Goal: Transaction & Acquisition: Obtain resource

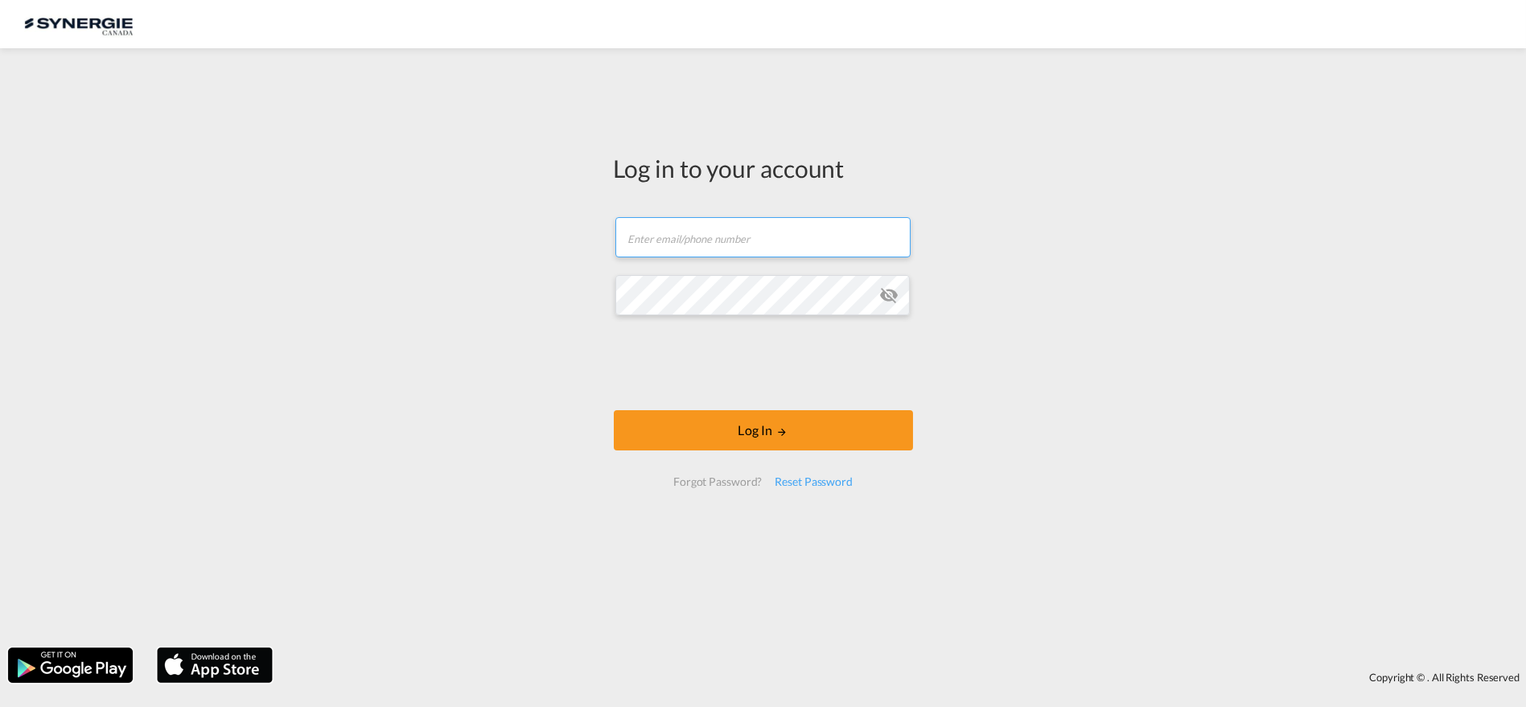
type input "[PERSON_NAME][EMAIL_ADDRESS][DOMAIN_NAME]"
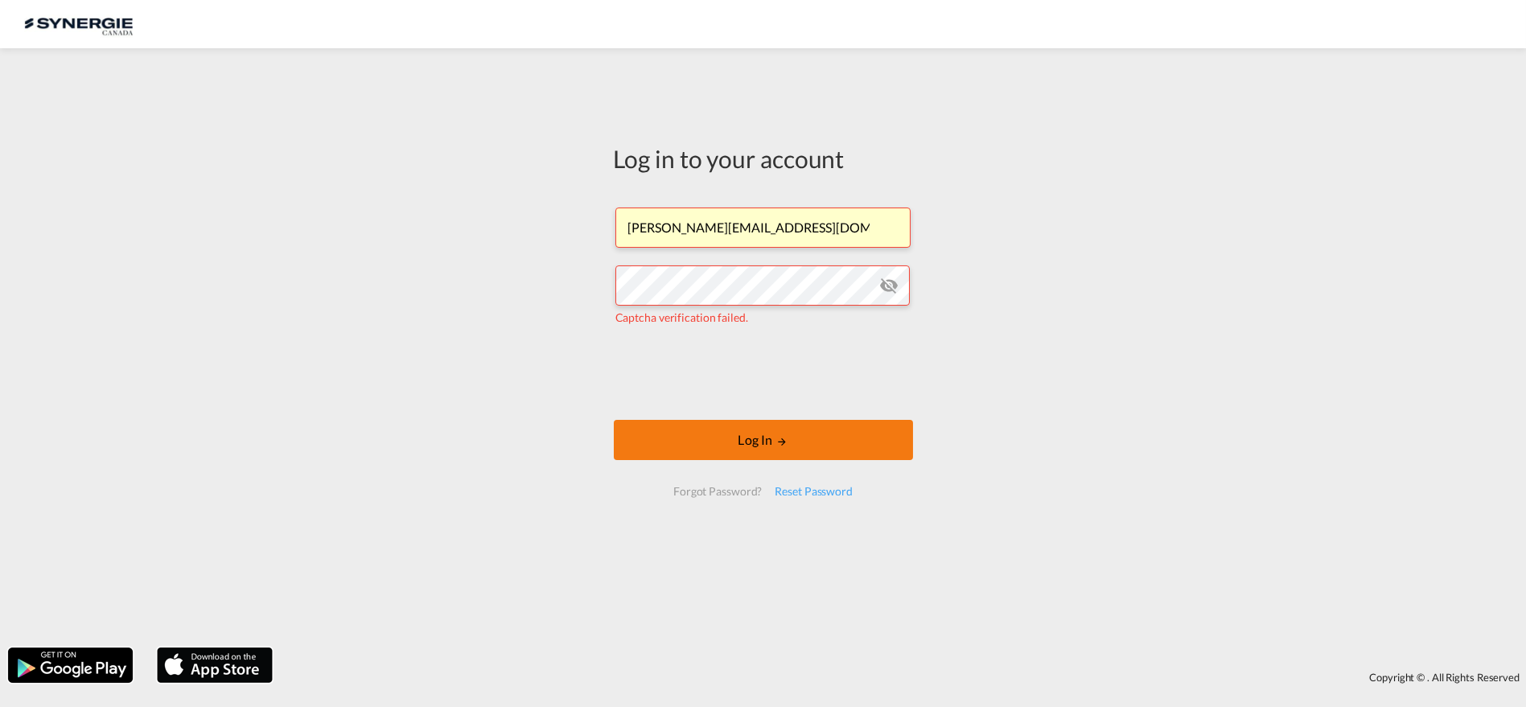
click at [784, 447] on button "Log In" at bounding box center [763, 440] width 299 height 40
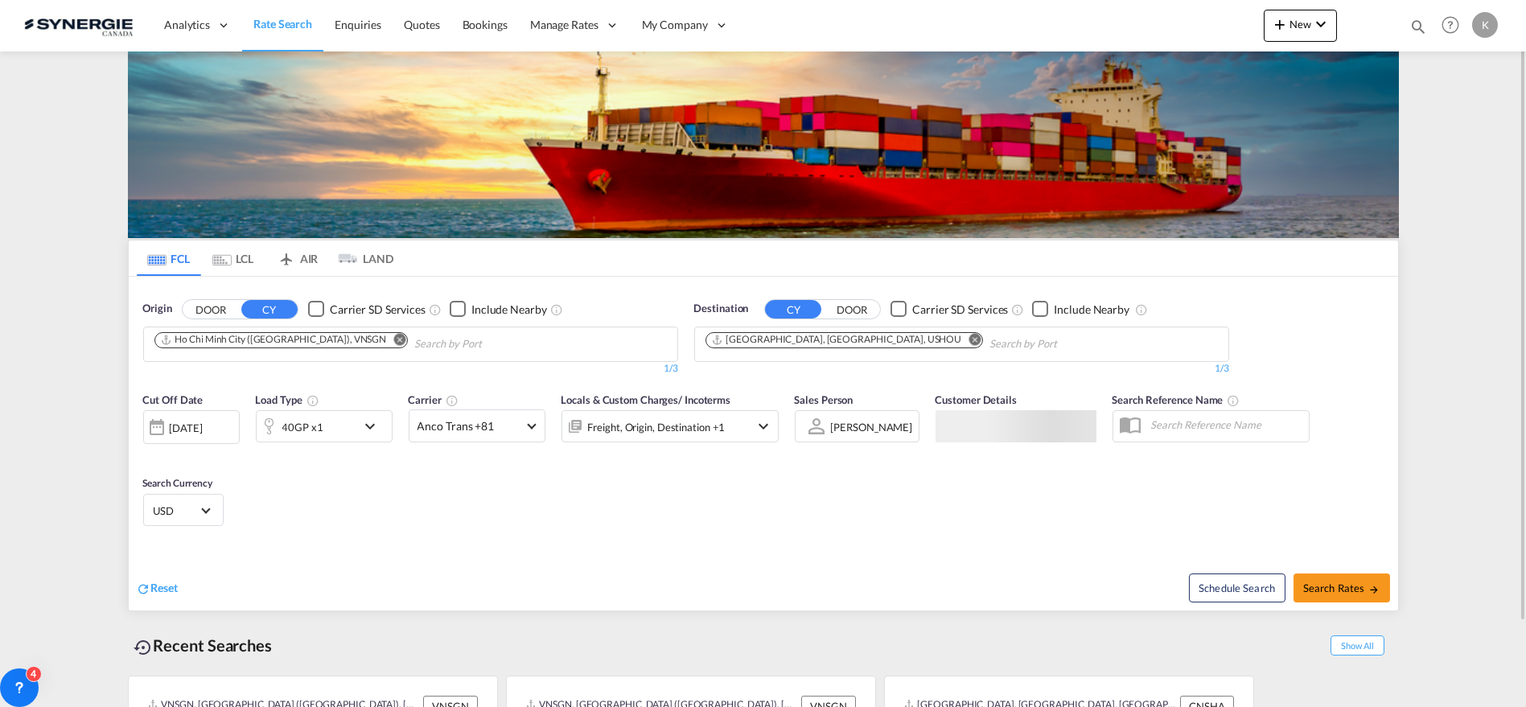
click at [1420, 21] on md-icon "icon-magnify" at bounding box center [1419, 27] width 18 height 18
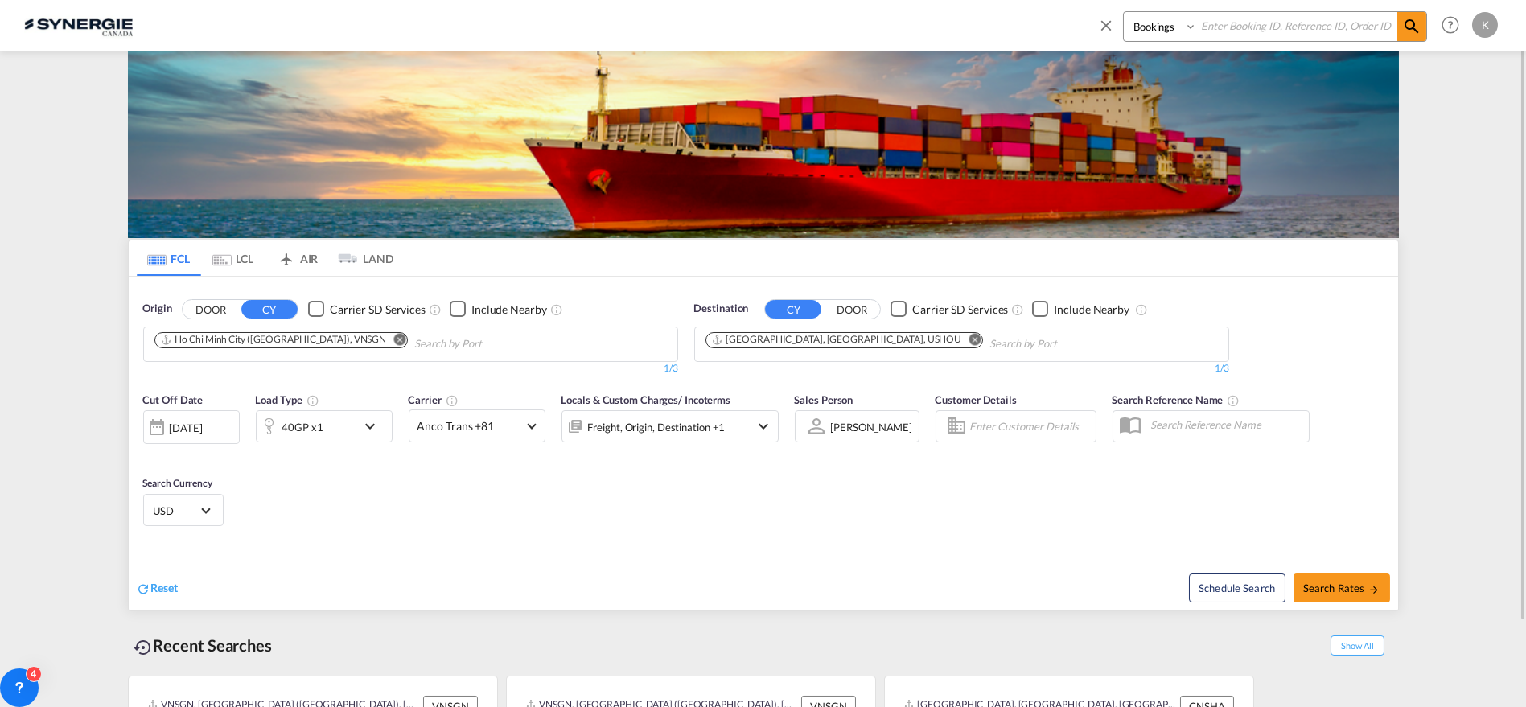
click at [1170, 34] on select "Bookings Quotes Enquiries" at bounding box center [1162, 26] width 76 height 29
select select "Quotes"
click at [1124, 12] on select "Bookings Quotes Enquiries" at bounding box center [1162, 26] width 76 height 29
click at [1232, 27] on input at bounding box center [1297, 26] width 200 height 28
type input "14023"
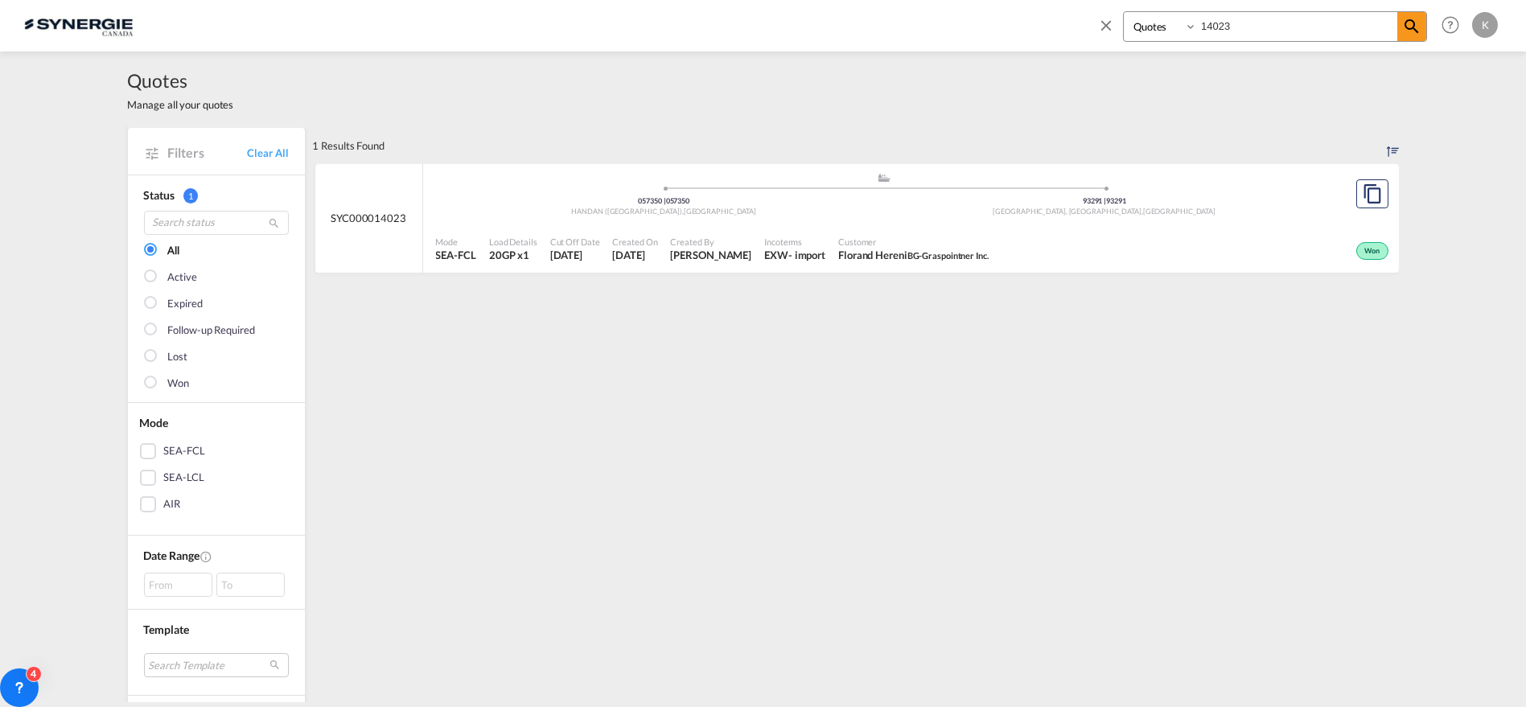
click at [886, 217] on div ".a{fill:#aaa8ad;} .a{fill:#aaa8ad;} 057350 | 057350 HANDAN ([GEOGRAPHIC_DATA]) …" at bounding box center [884, 196] width 897 height 48
click at [248, 150] on link "Clear All" at bounding box center [267, 153] width 41 height 14
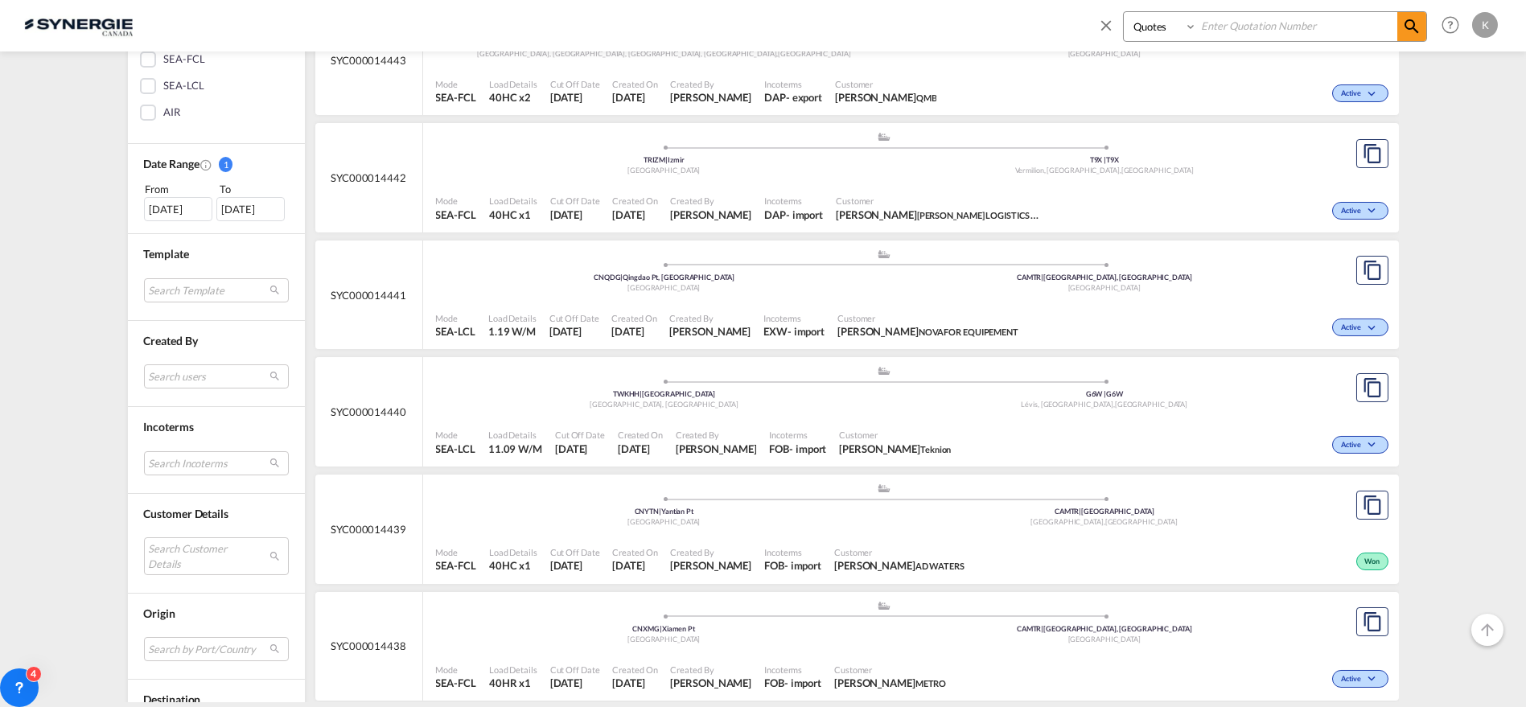
scroll to position [444, 0]
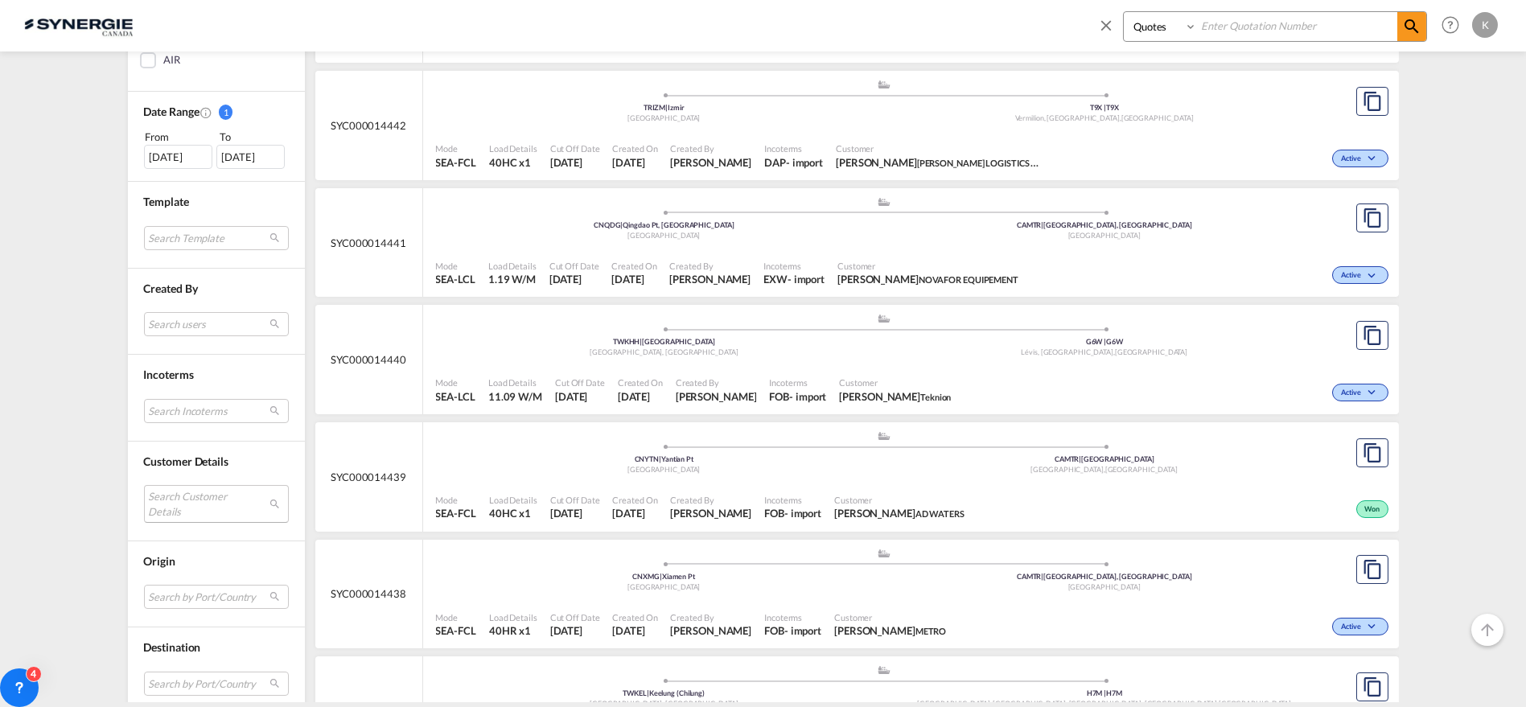
click at [176, 501] on md-select "Search Customer Details user name user [PERSON_NAME] [PERSON_NAME][EMAIL_ADDRES…" at bounding box center [216, 503] width 145 height 37
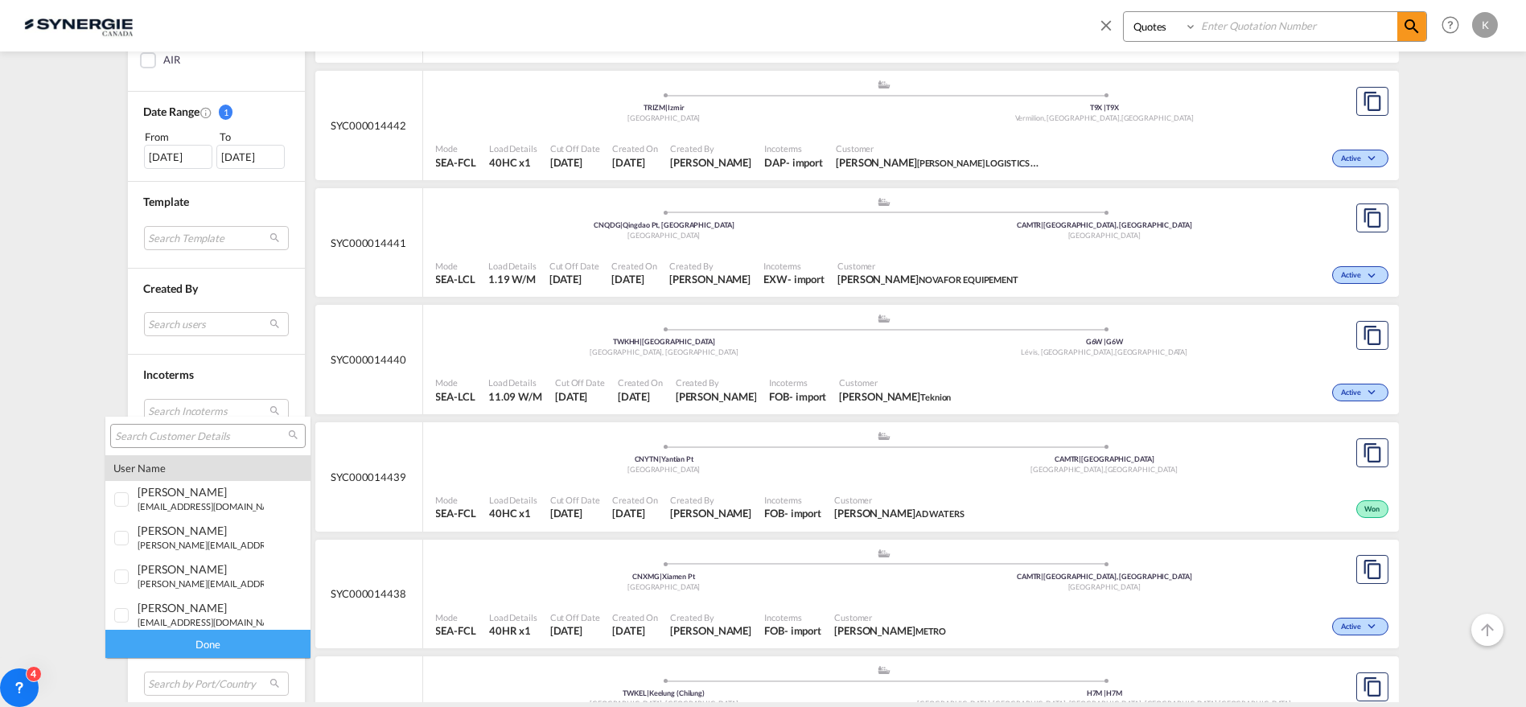
click at [170, 433] on input "search" at bounding box center [201, 437] width 173 height 14
type input "cerabord"
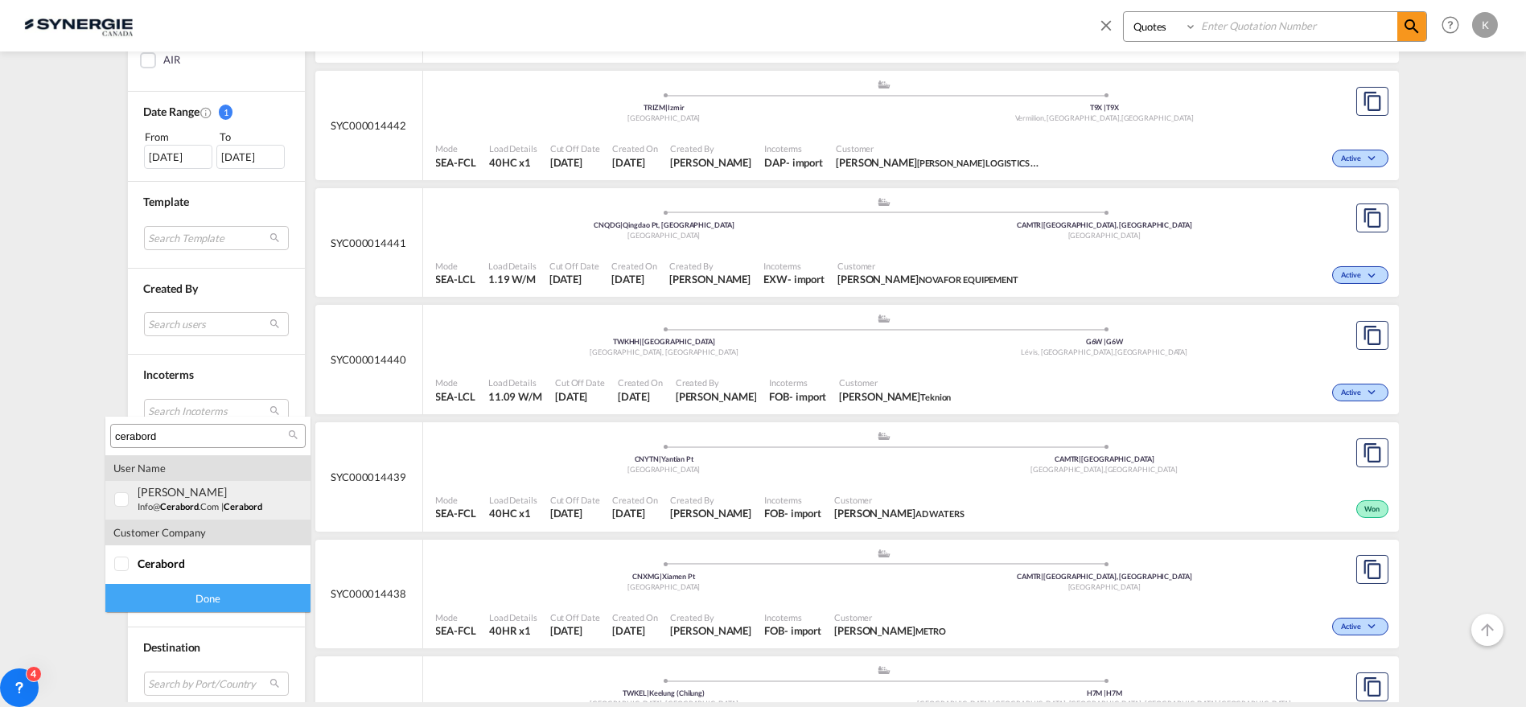
click at [126, 494] on div at bounding box center [122, 500] width 16 height 16
click at [159, 587] on div "Done" at bounding box center [207, 598] width 205 height 28
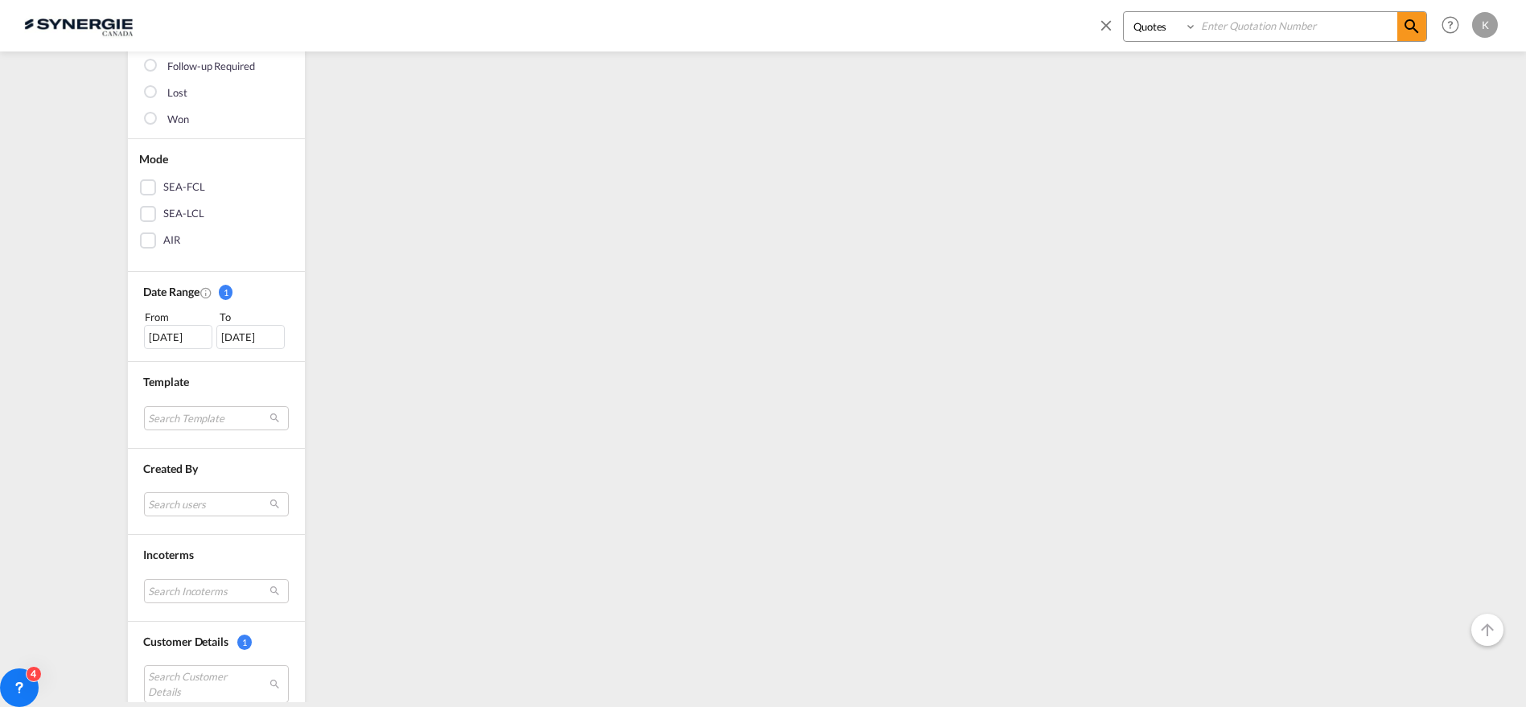
scroll to position [0, 0]
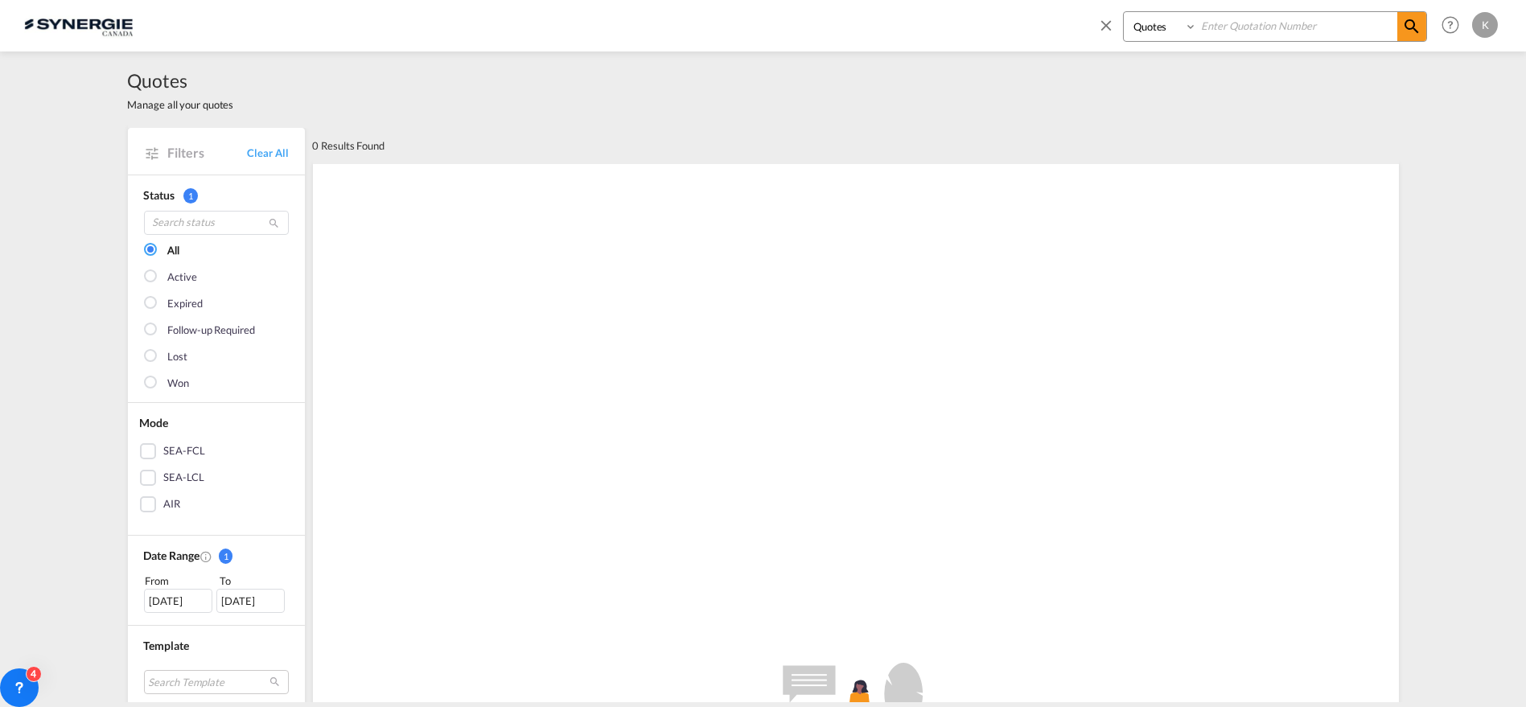
click at [165, 597] on div "[DATE]" at bounding box center [178, 601] width 68 height 24
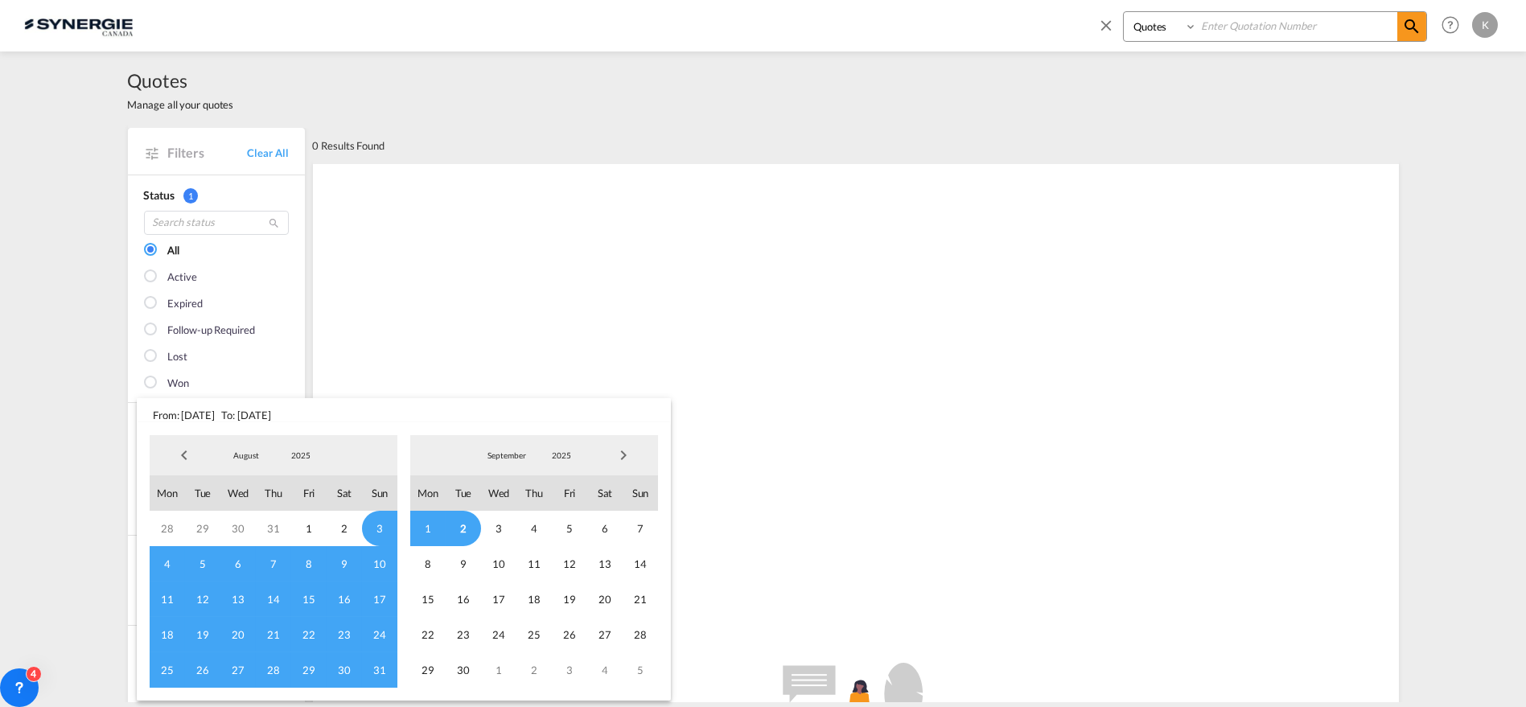
click at [179, 460] on span "Previous Month" at bounding box center [184, 455] width 32 height 32
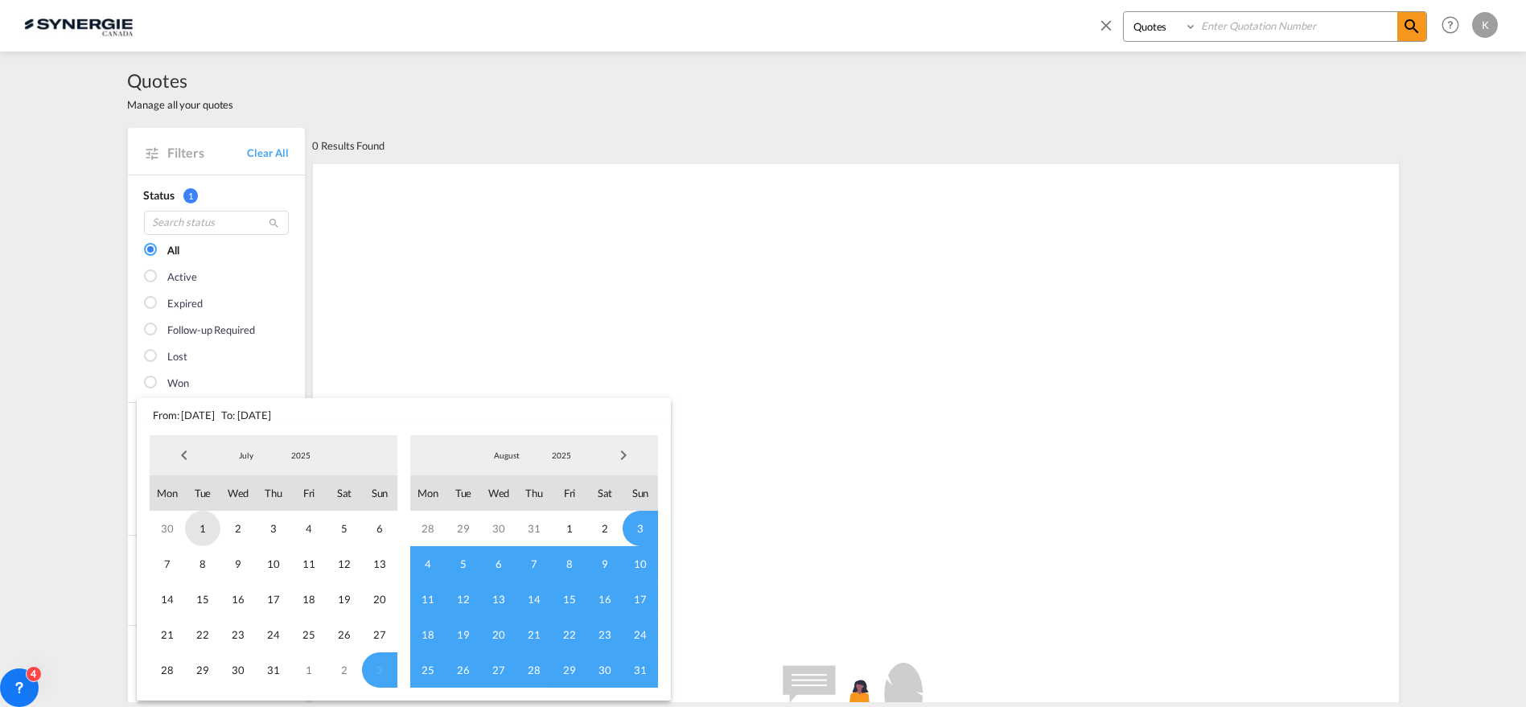
click at [200, 530] on span "1" at bounding box center [202, 528] width 35 height 35
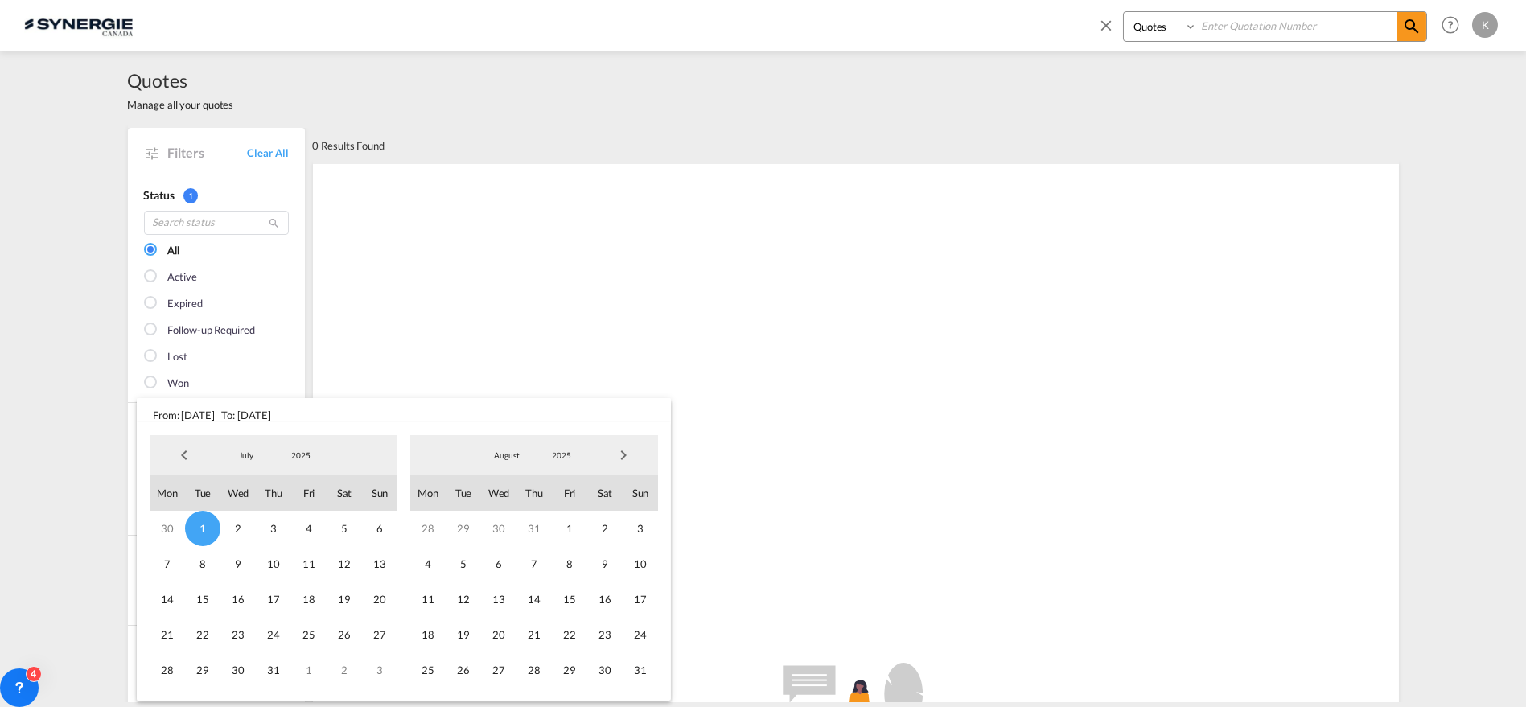
click at [658, 667] on div "July January February March April May June July August September October Novemb…" at bounding box center [403, 562] width 521 height 266
click at [645, 667] on span "31" at bounding box center [640, 670] width 35 height 35
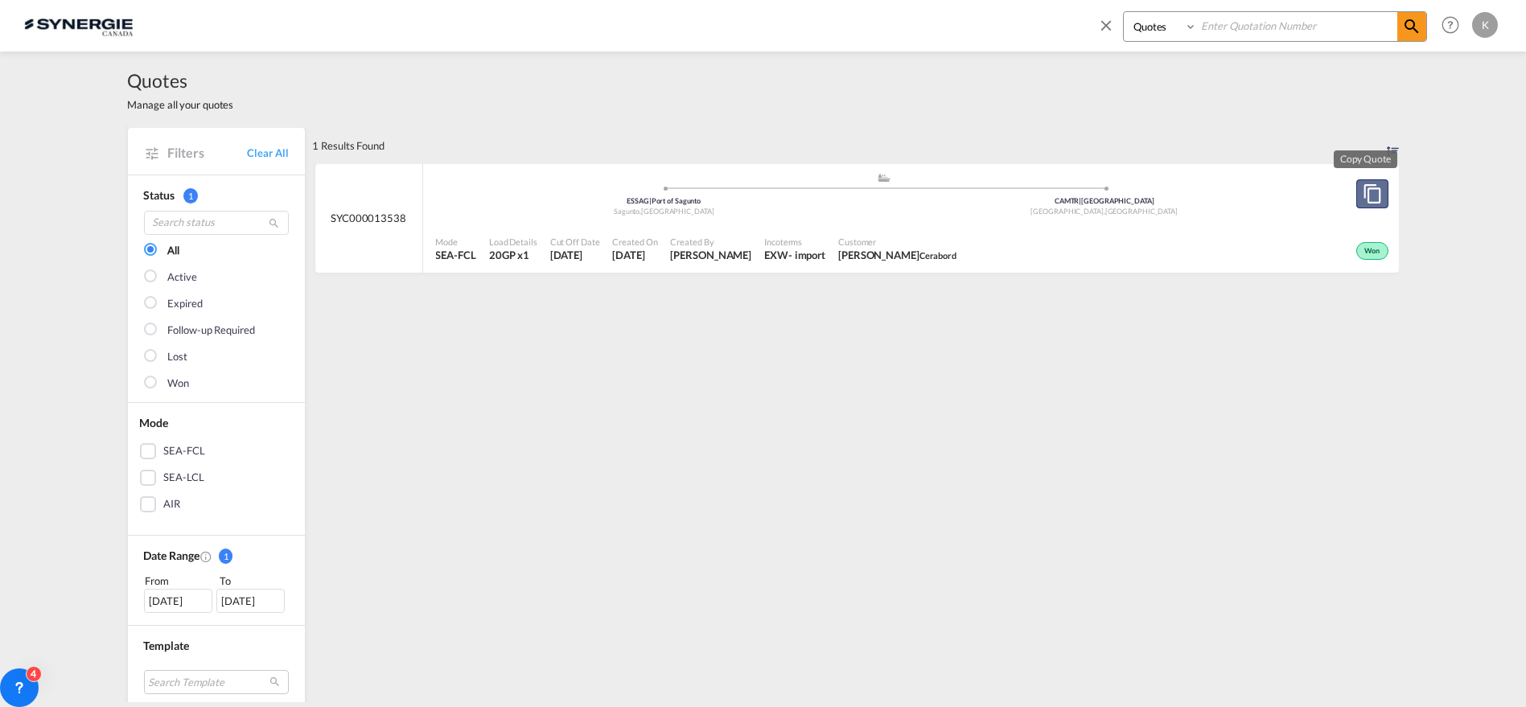
click at [1368, 204] on button "Copy Quote" at bounding box center [1373, 193] width 32 height 29
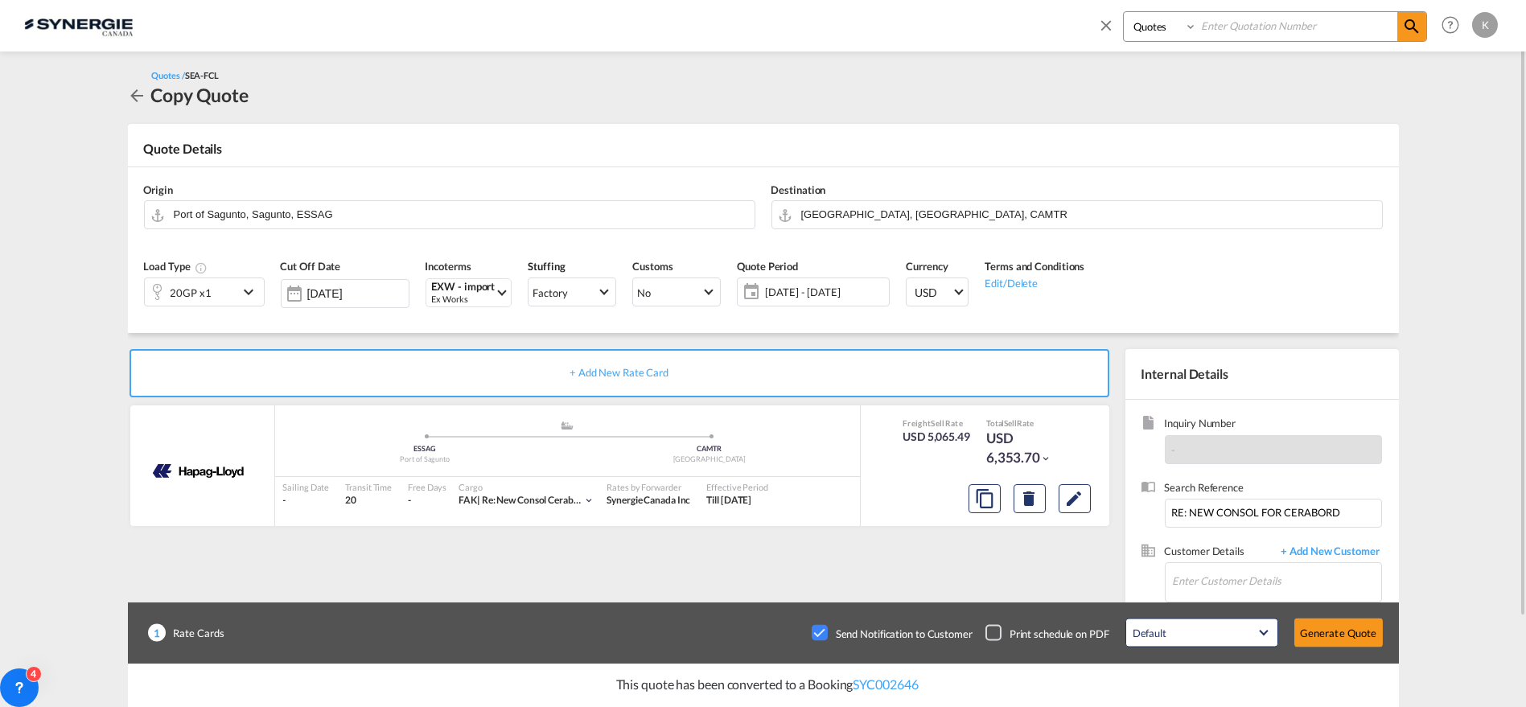
click at [841, 294] on span "[DATE] - [DATE]" at bounding box center [825, 292] width 120 height 14
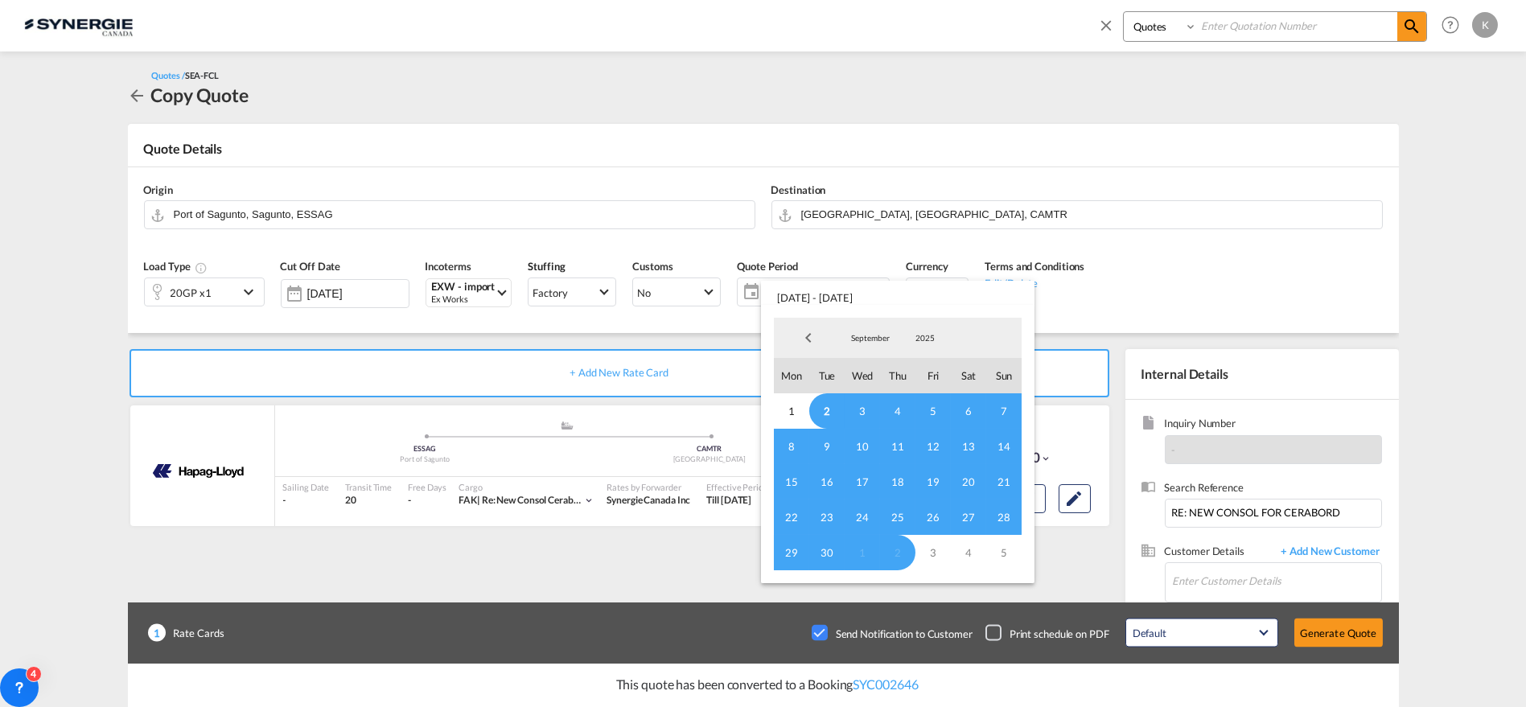
click at [827, 408] on span "2" at bounding box center [827, 410] width 35 height 35
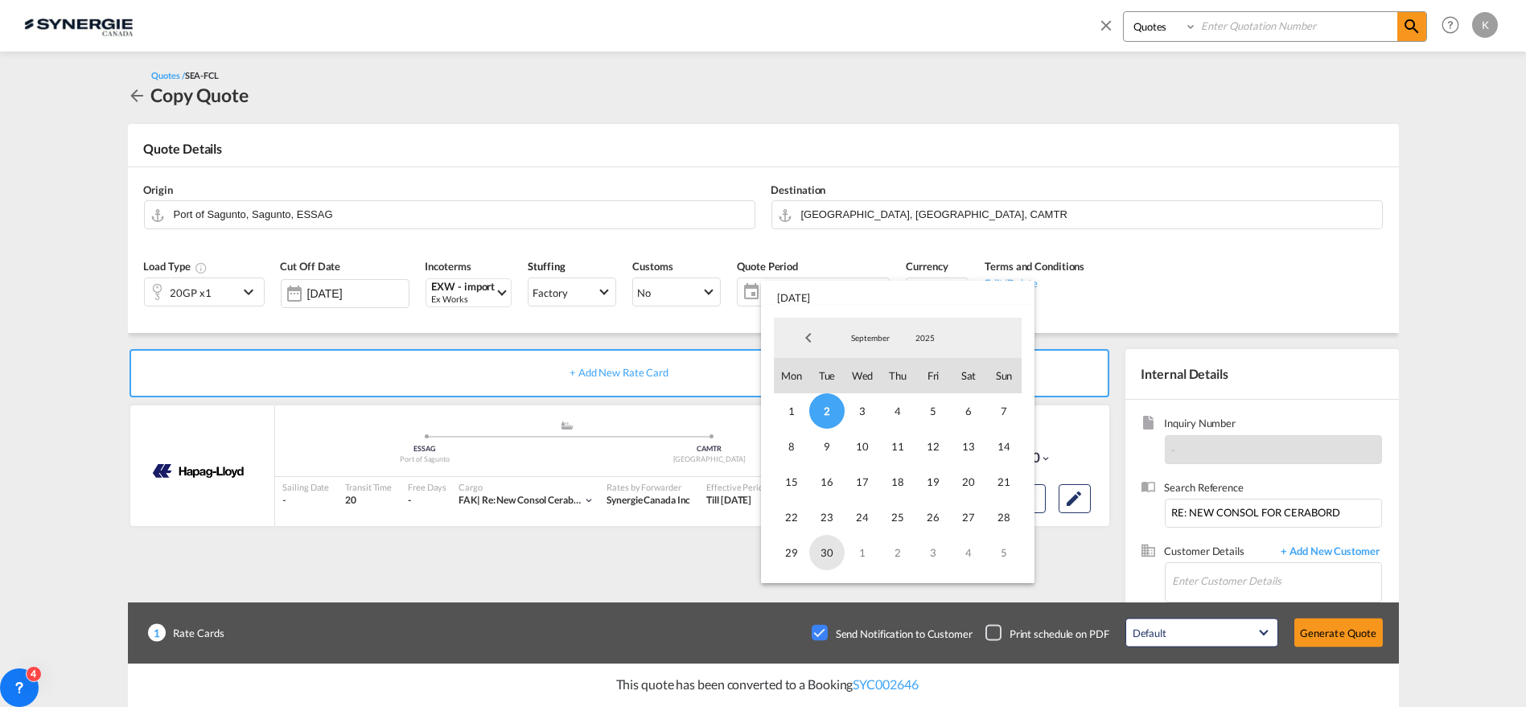
click at [837, 553] on span "30" at bounding box center [827, 552] width 35 height 35
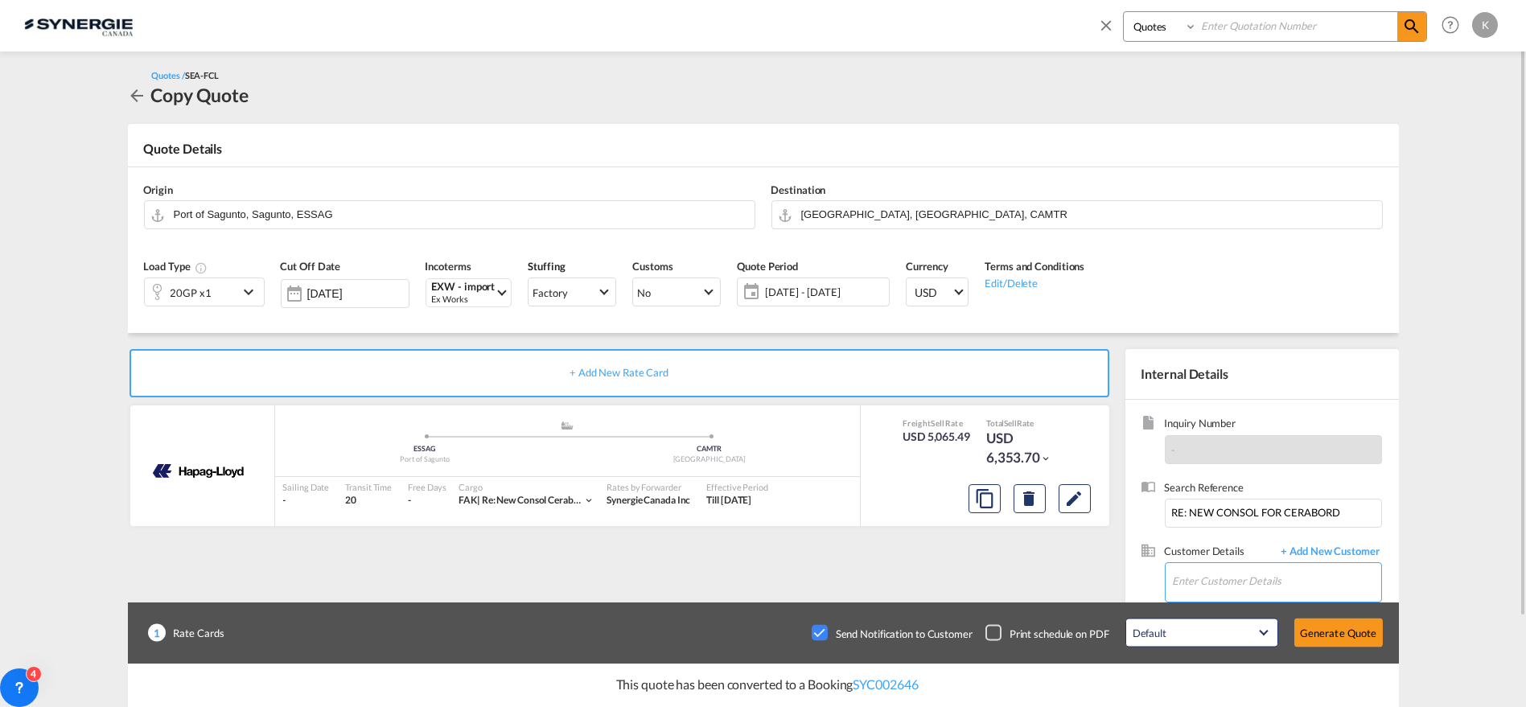
click at [1230, 586] on input "Enter Customer Details" at bounding box center [1277, 581] width 208 height 36
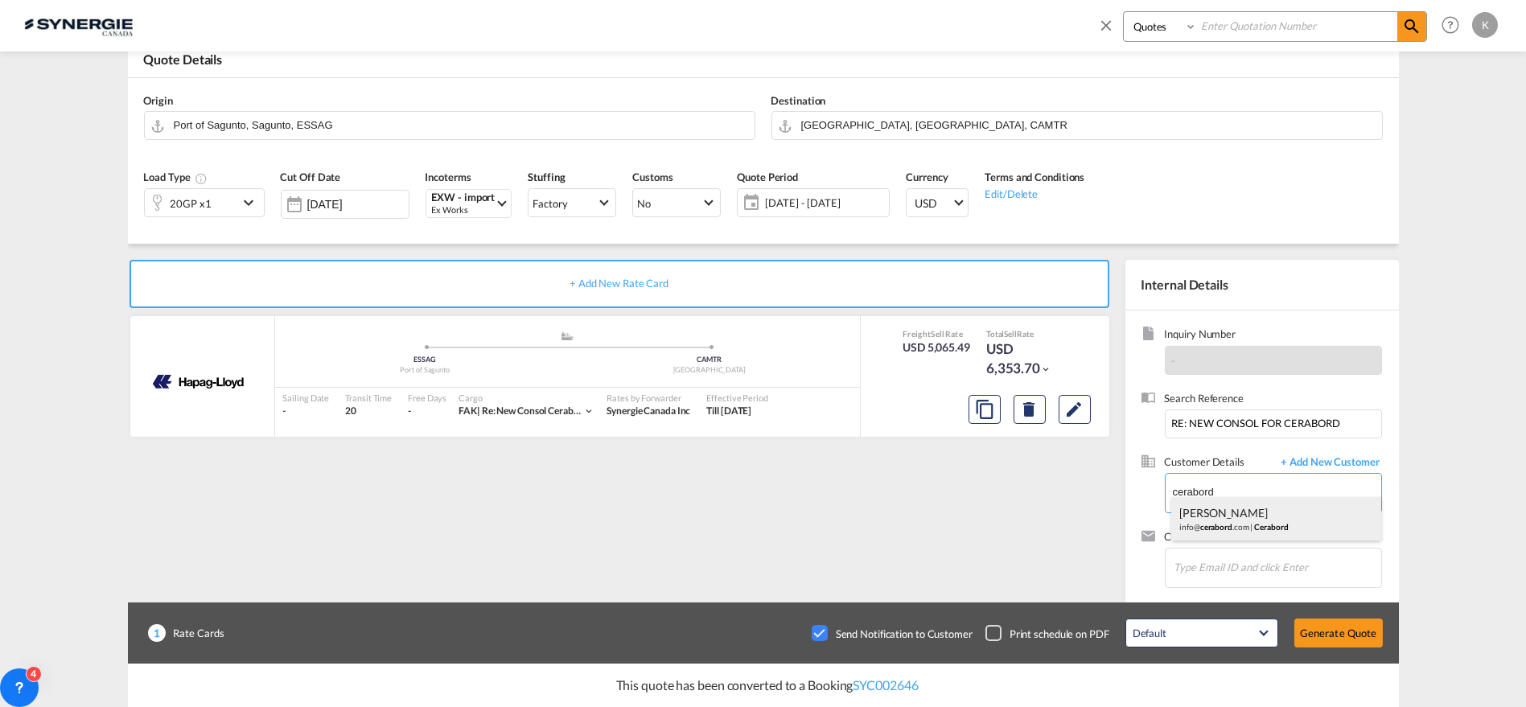
click at [1245, 517] on div "[PERSON_NAME] info@ cerabord .com | Cerabord" at bounding box center [1277, 518] width 210 height 43
type input "[PERSON_NAME], [PERSON_NAME], [EMAIL_ADDRESS][DOMAIN_NAME]"
click at [1081, 408] on md-icon "Edit" at bounding box center [1074, 409] width 19 height 19
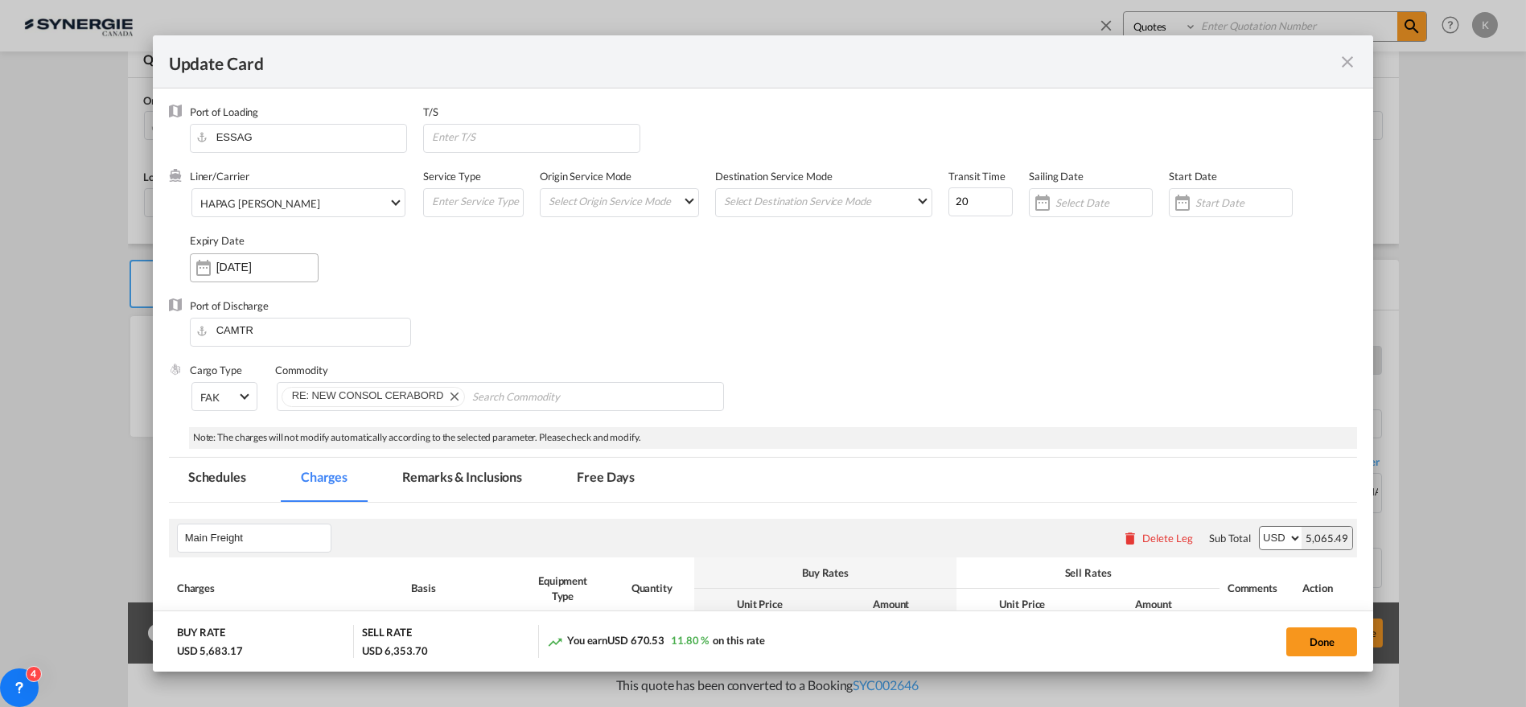
click at [264, 266] on input "[DATE]" at bounding box center [266, 267] width 101 height 13
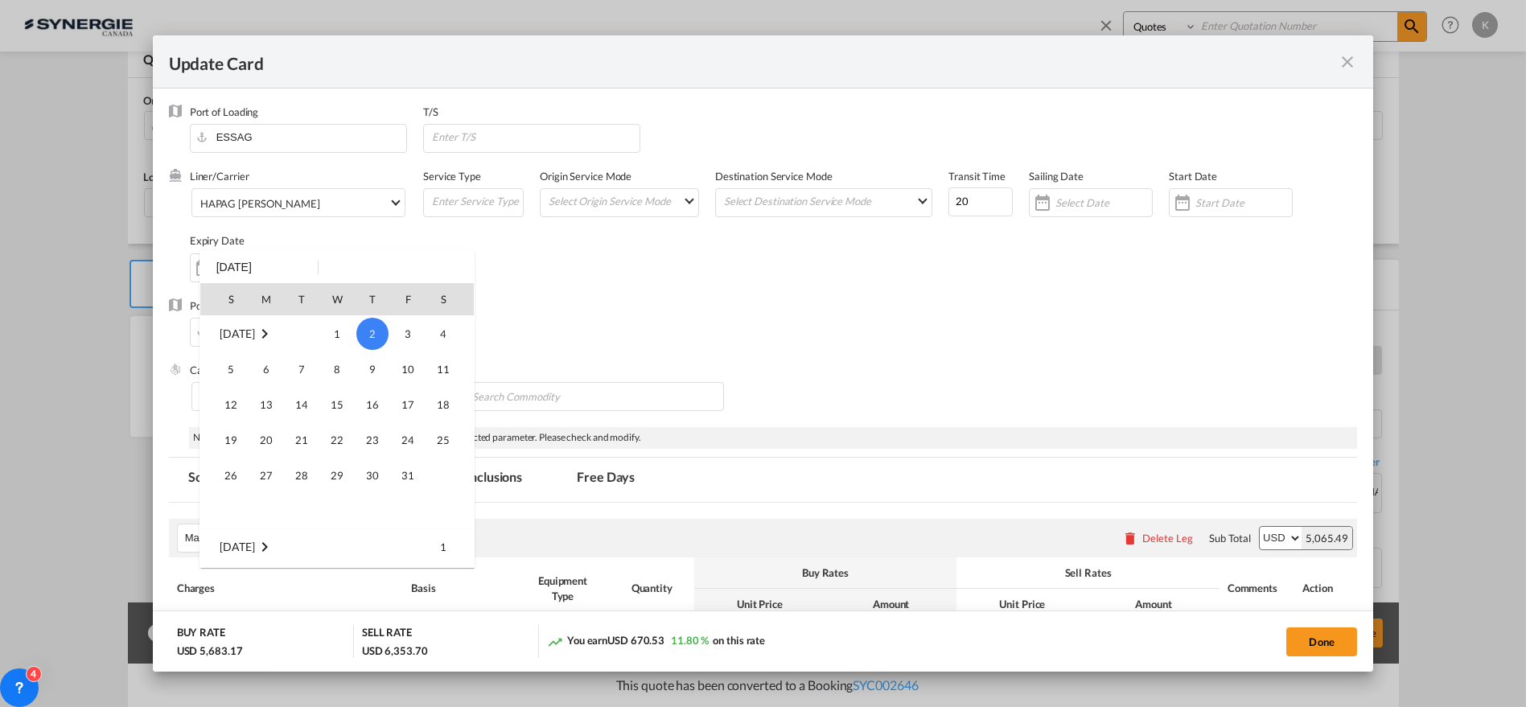
scroll to position [372743, 0]
click at [295, 516] on span "30" at bounding box center [302, 511] width 32 height 32
type input "[DATE]"
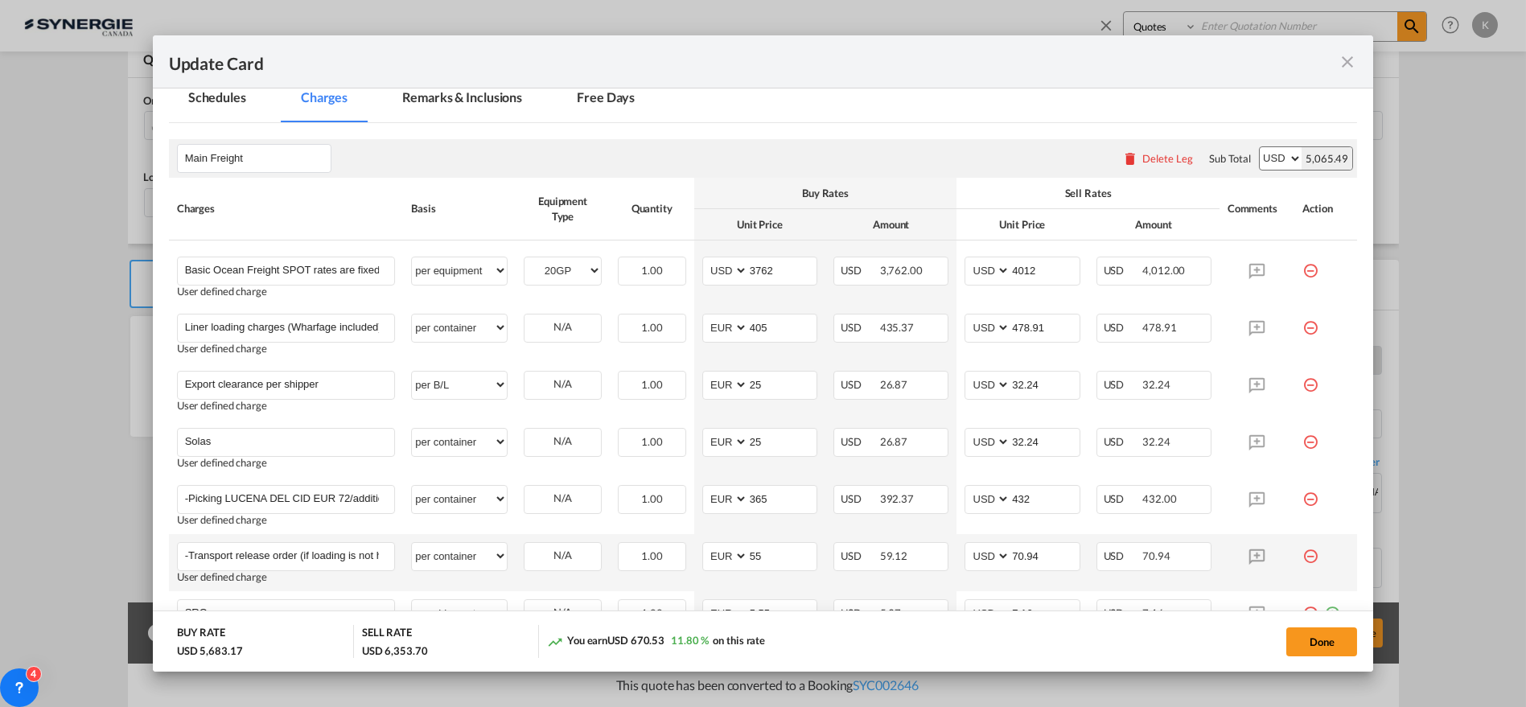
scroll to position [558, 0]
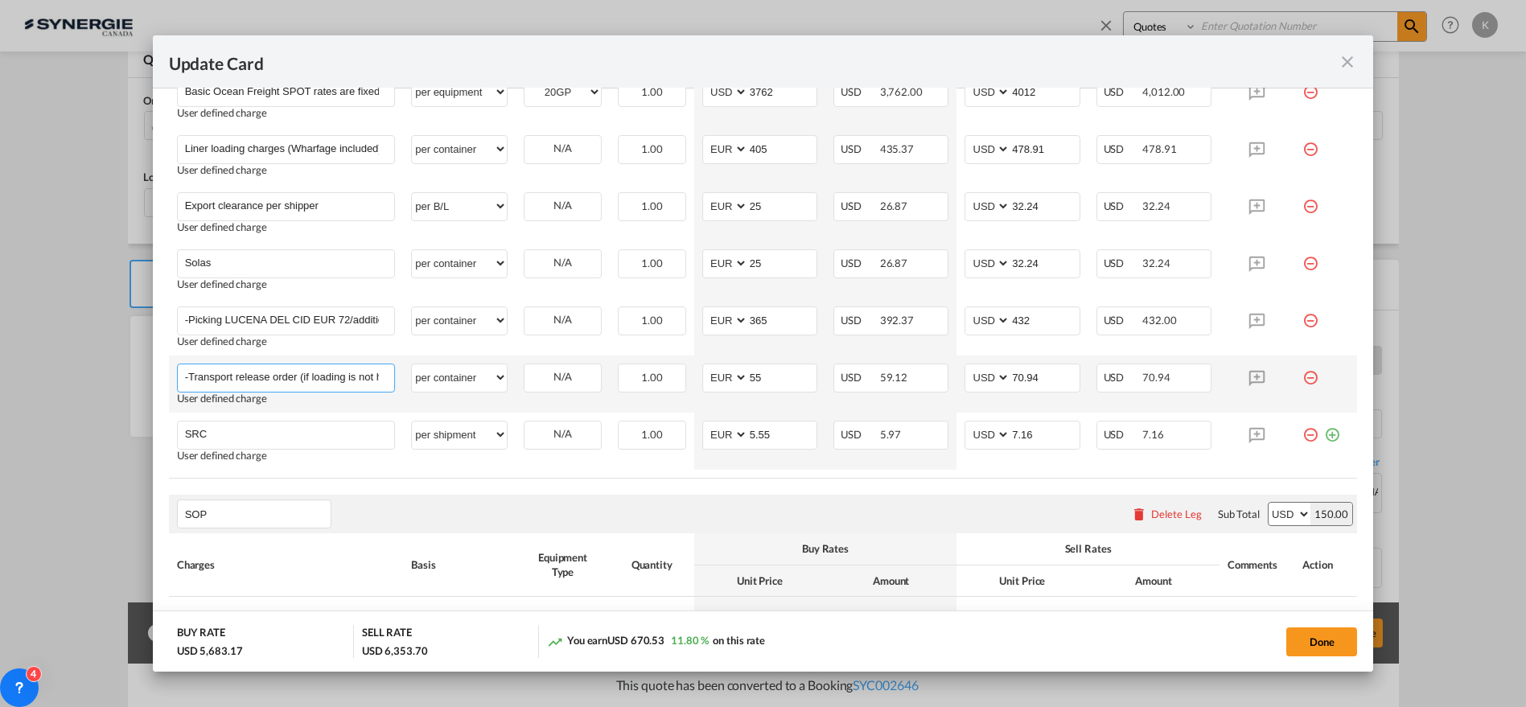
click at [311, 377] on input "-Transport release order (if loading is not handled by shipping line)" at bounding box center [290, 377] width 210 height 24
click at [349, 381] on input "-Transport release order (if loading is not handled by shipping line)" at bounding box center [290, 377] width 210 height 24
drag, startPoint x: 731, startPoint y: 373, endPoint x: 723, endPoint y: 386, distance: 14.8
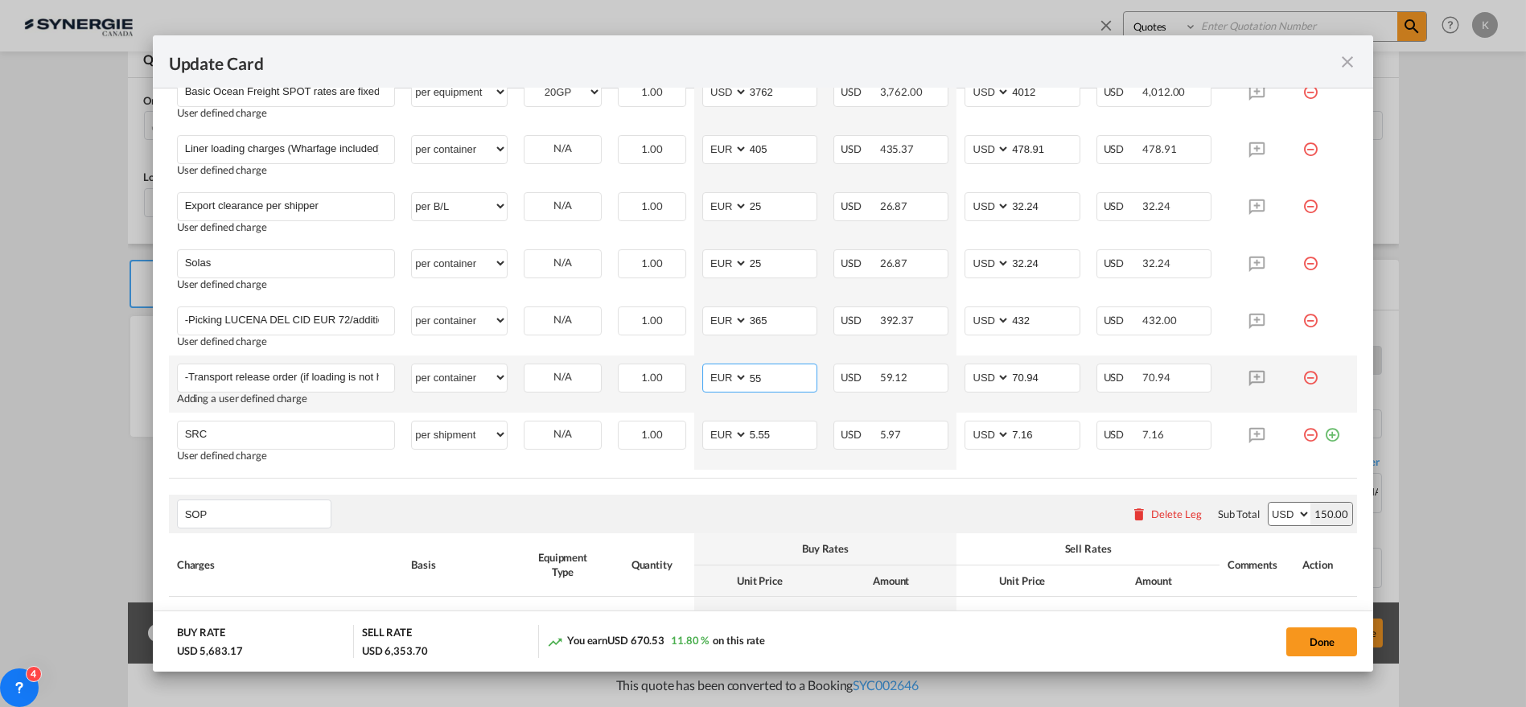
click at [726, 373] on md-input-container "AED AFN ALL AMD ANG AOA ARS AUD AWG AZN BAM BBD BDT BGN BHD BIF BMD BND [PERSON…" at bounding box center [759, 378] width 115 height 29
type input "58"
type input "75"
click at [350, 378] on input "-Transport release order (if loading is not handled by shipping line)" at bounding box center [290, 377] width 210 height 24
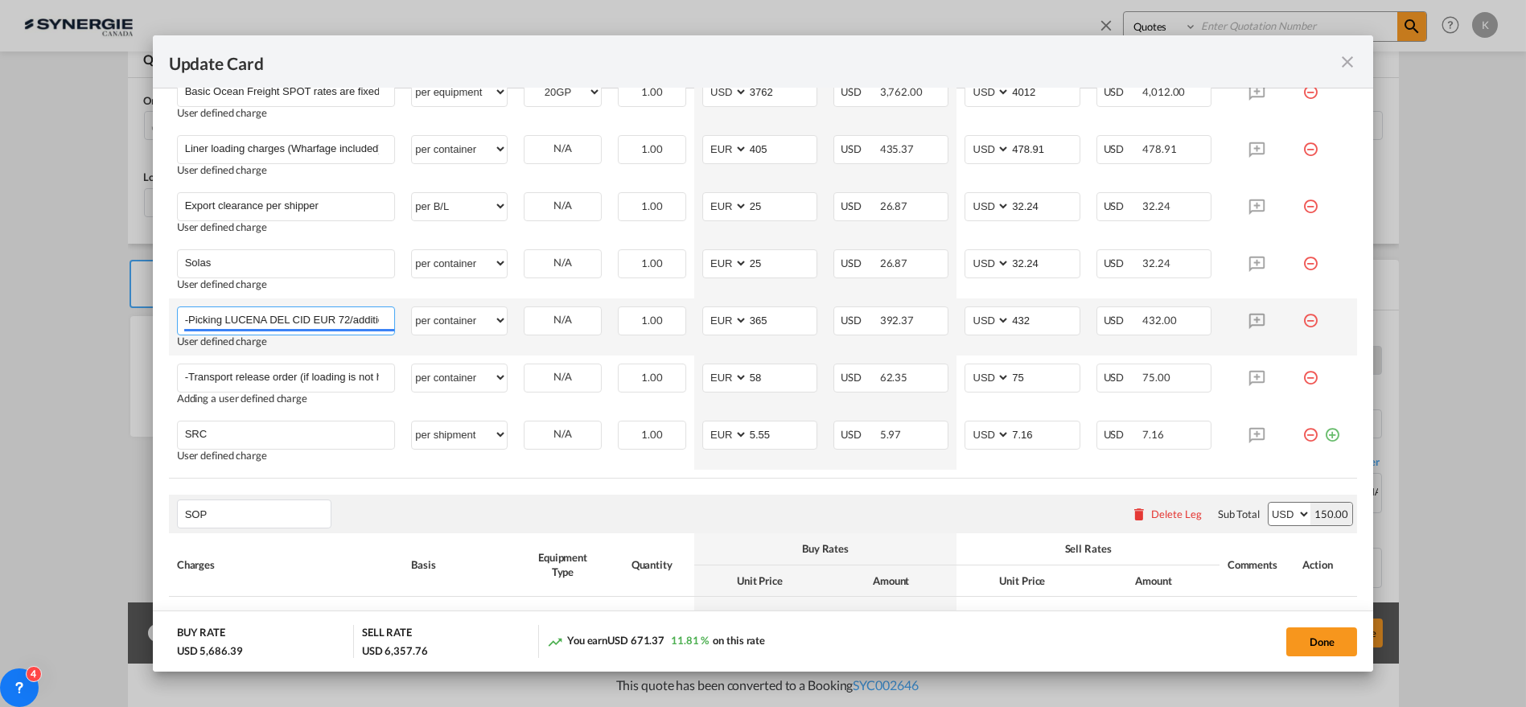
click at [321, 316] on input "-Picking LUCENA DEL CID EUR 72/additional picking address + FUEL**" at bounding box center [290, 319] width 210 height 24
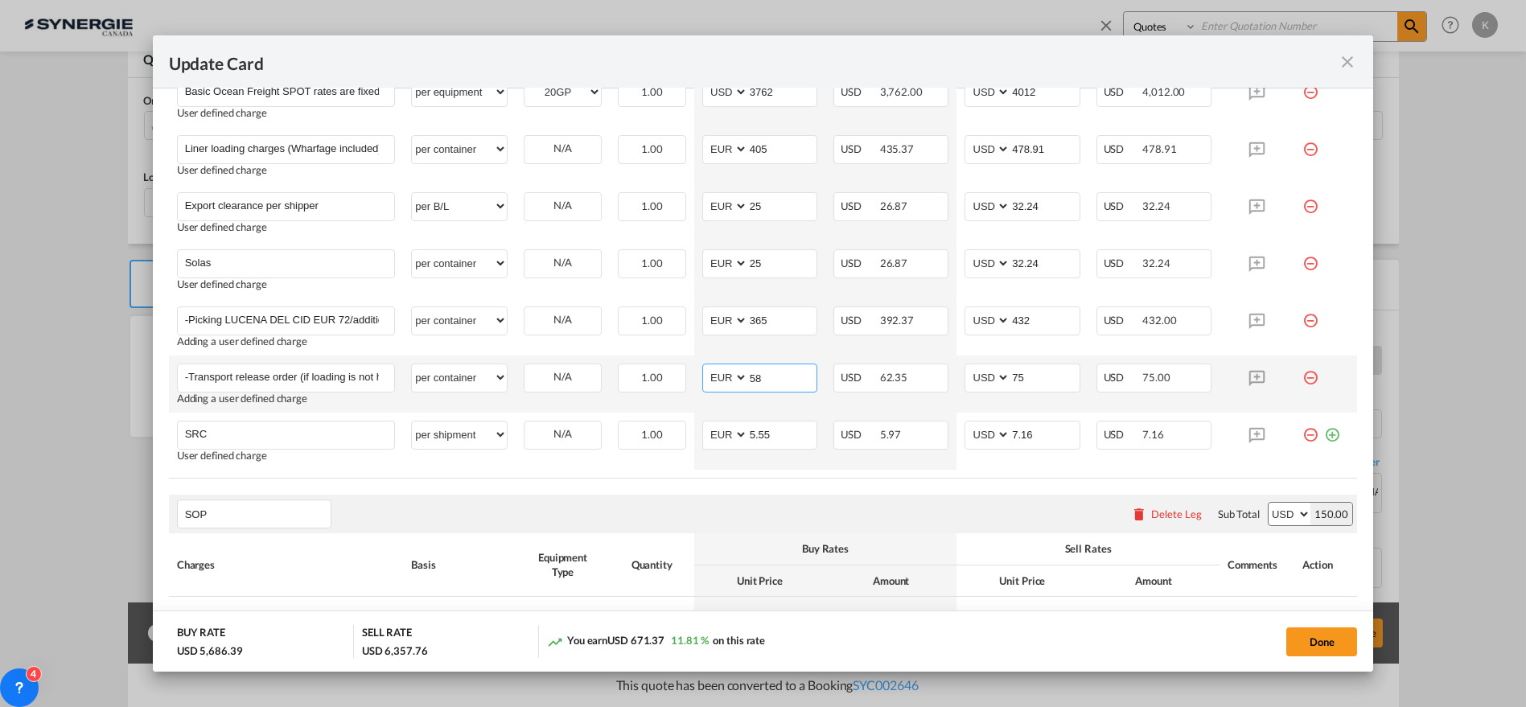
drag, startPoint x: 767, startPoint y: 381, endPoint x: 713, endPoint y: 381, distance: 53.9
click at [713, 381] on md-input-container "AED AFN ALL AMD ANG AOA ARS AUD AWG AZN BAM BBD BDT BGN BHD BIF BMD BND [PERSON…" at bounding box center [759, 378] width 115 height 29
type input "55"
type input "71"
click at [294, 323] on input "-Picking LUCENA DEL CID EUR 72/additional picking address + FUEL**" at bounding box center [290, 319] width 210 height 24
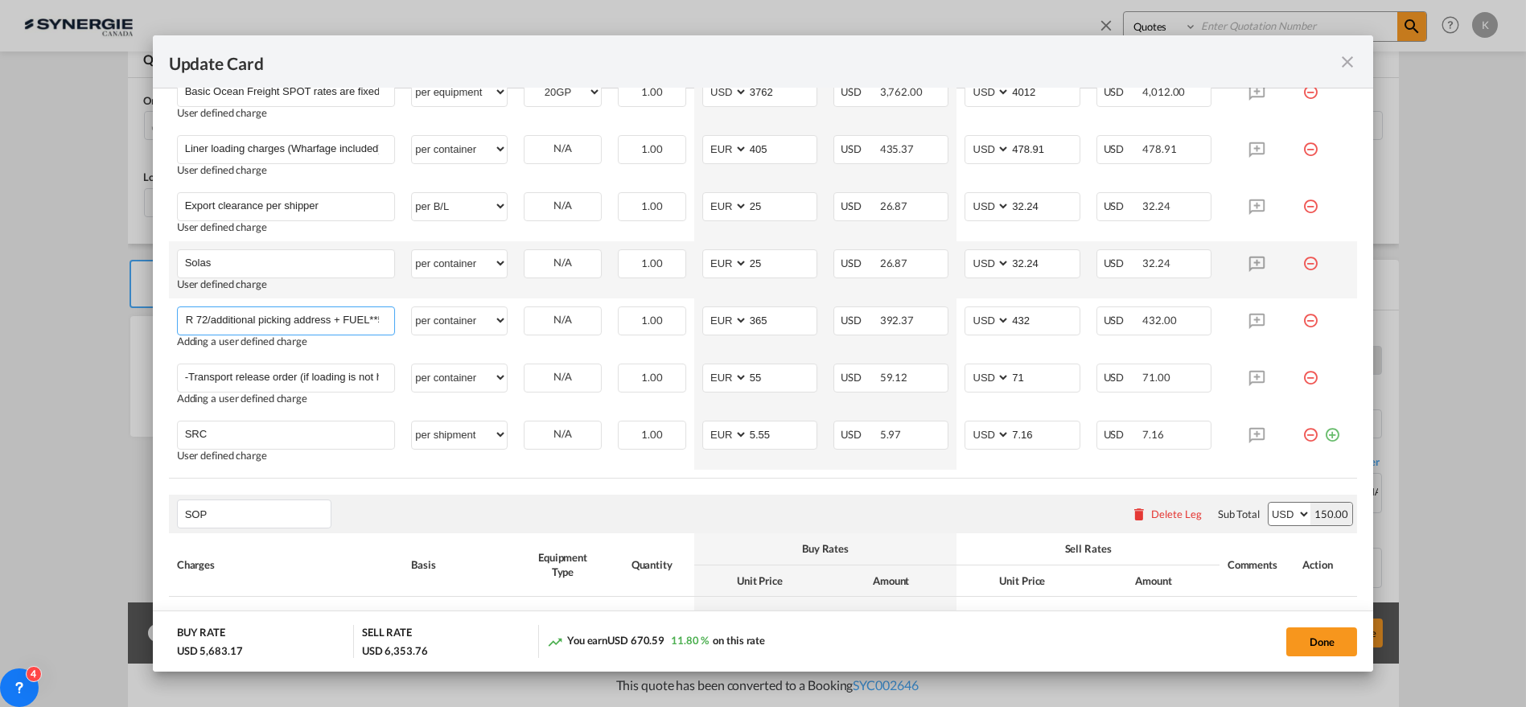
scroll to position [0, 149]
type input "-Picking LUCENA DEL CID EUR 72/additional picking address + FUEL**5"
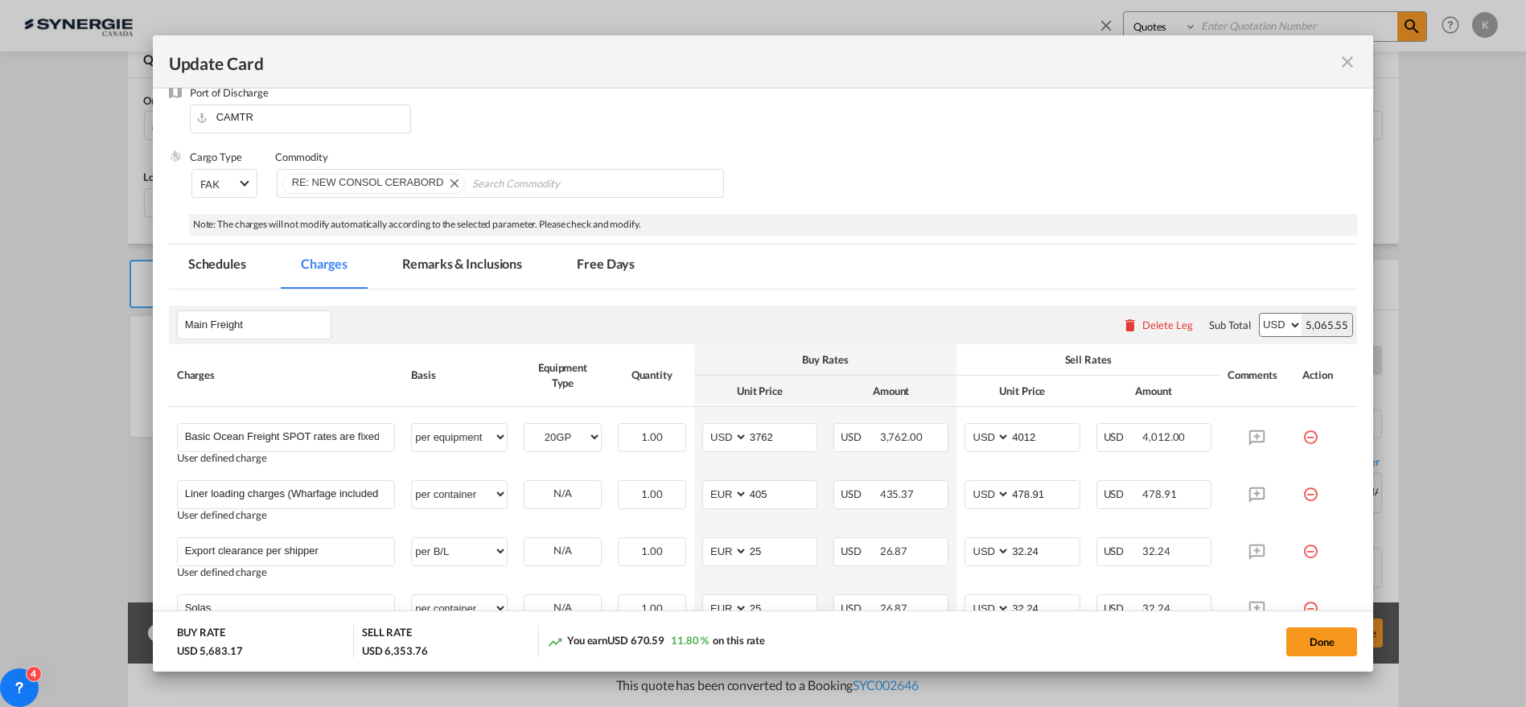
scroll to position [122, 0]
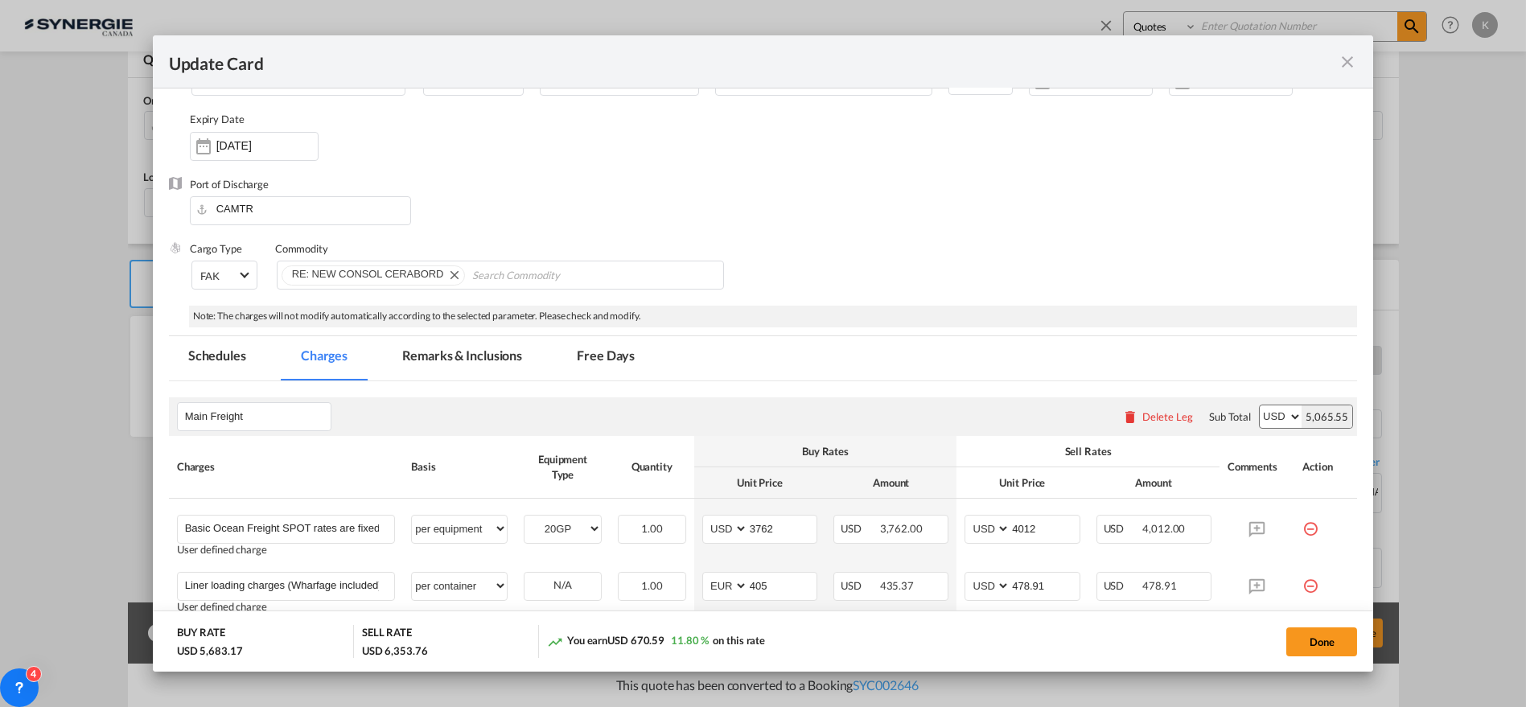
click at [451, 357] on md-tab-item "Remarks & Inclusions" at bounding box center [462, 358] width 159 height 44
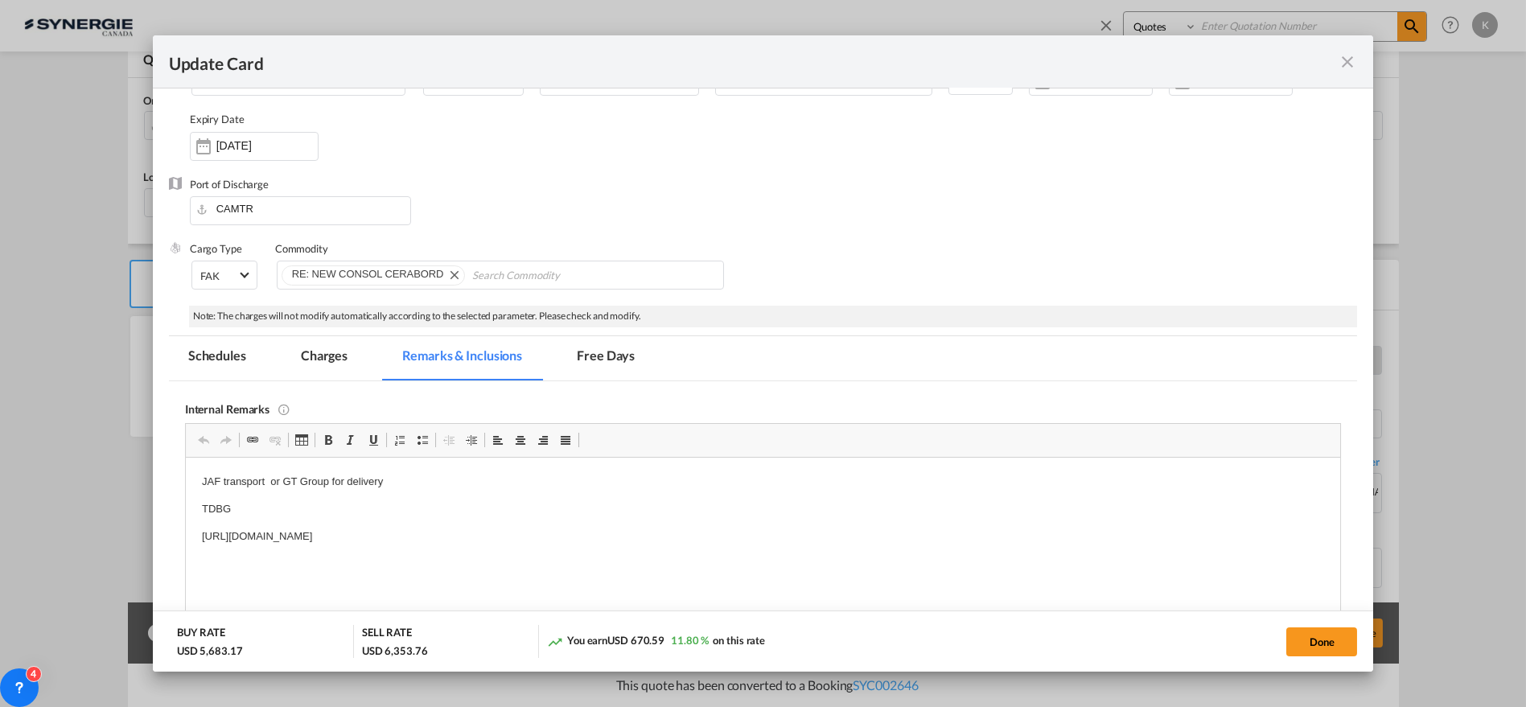
scroll to position [0, 0]
click at [484, 534] on html "JAF transport or GT Group for delivery TDBG [URL][DOMAIN_NAME]" at bounding box center [763, 499] width 1156 height 85
click at [1328, 649] on button "Done" at bounding box center [1322, 642] width 71 height 29
type input "[DATE]"
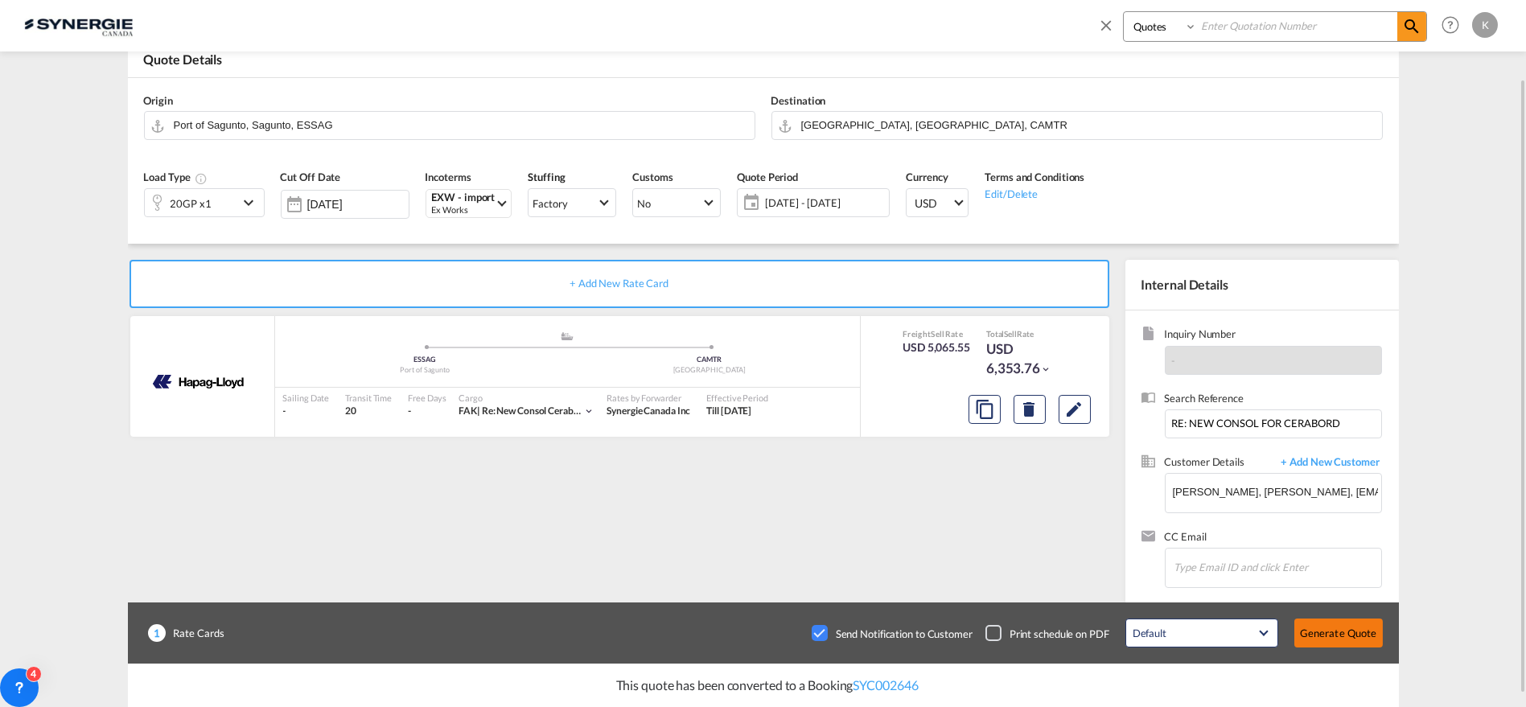
click at [1334, 636] on button "Generate Quote" at bounding box center [1339, 633] width 89 height 29
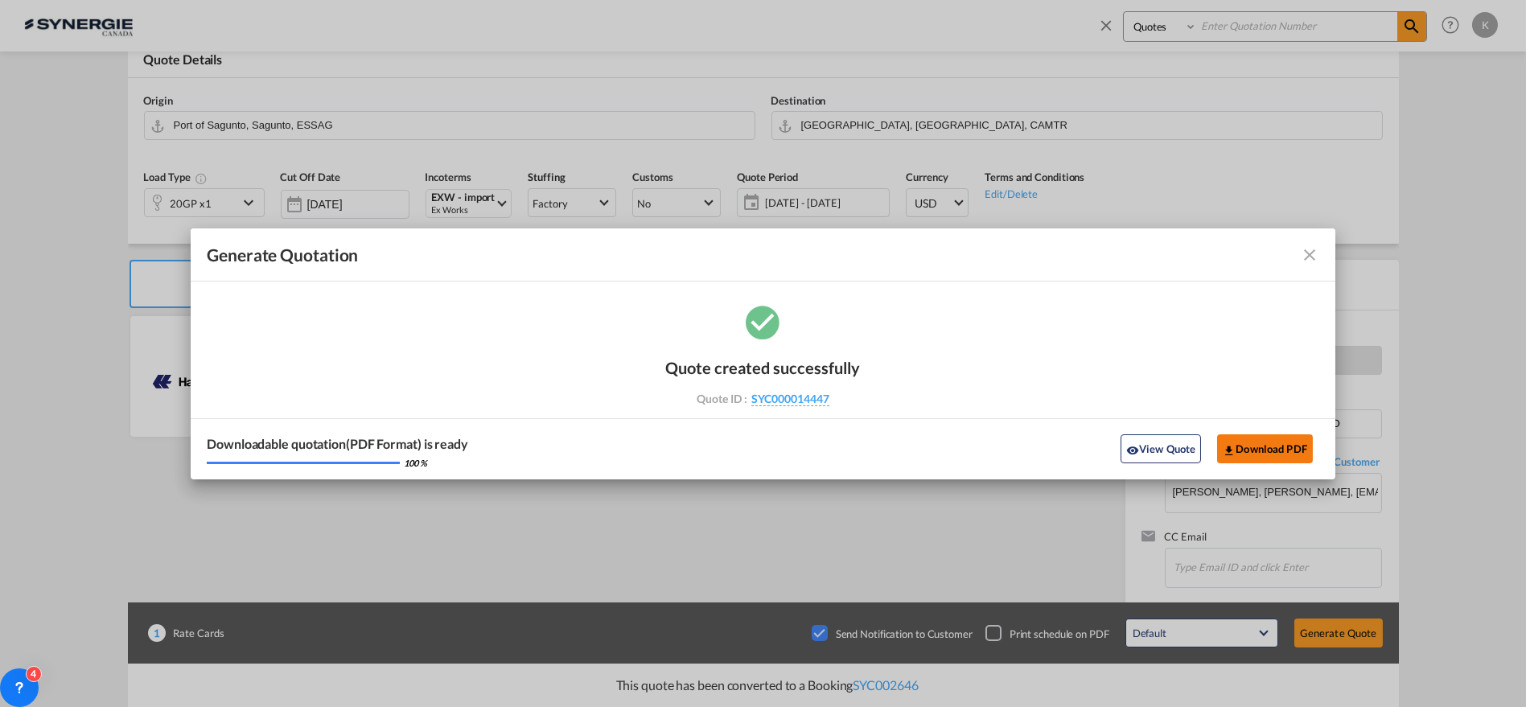
click at [1283, 450] on button "Download PDF" at bounding box center [1265, 449] width 96 height 29
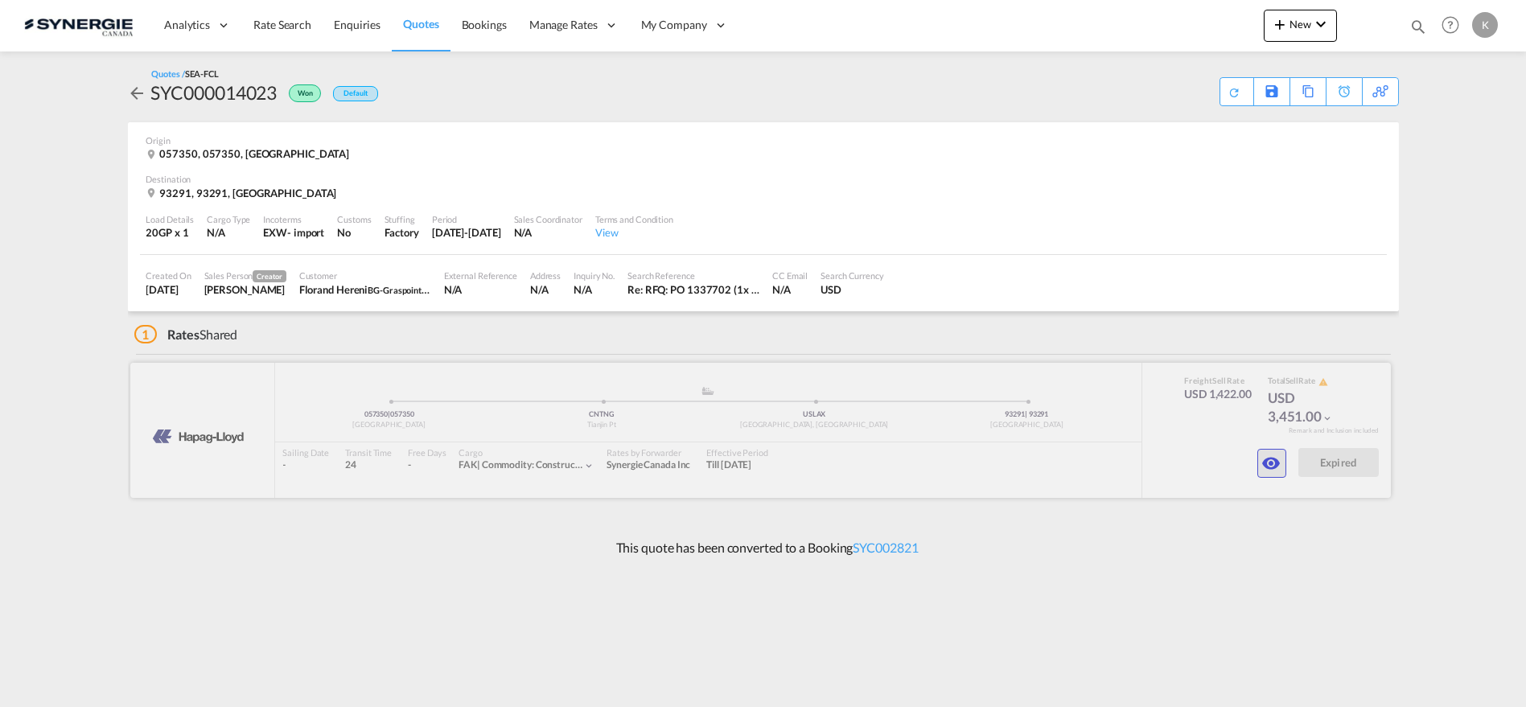
click at [1277, 456] on md-icon "icon-eye" at bounding box center [1272, 463] width 19 height 19
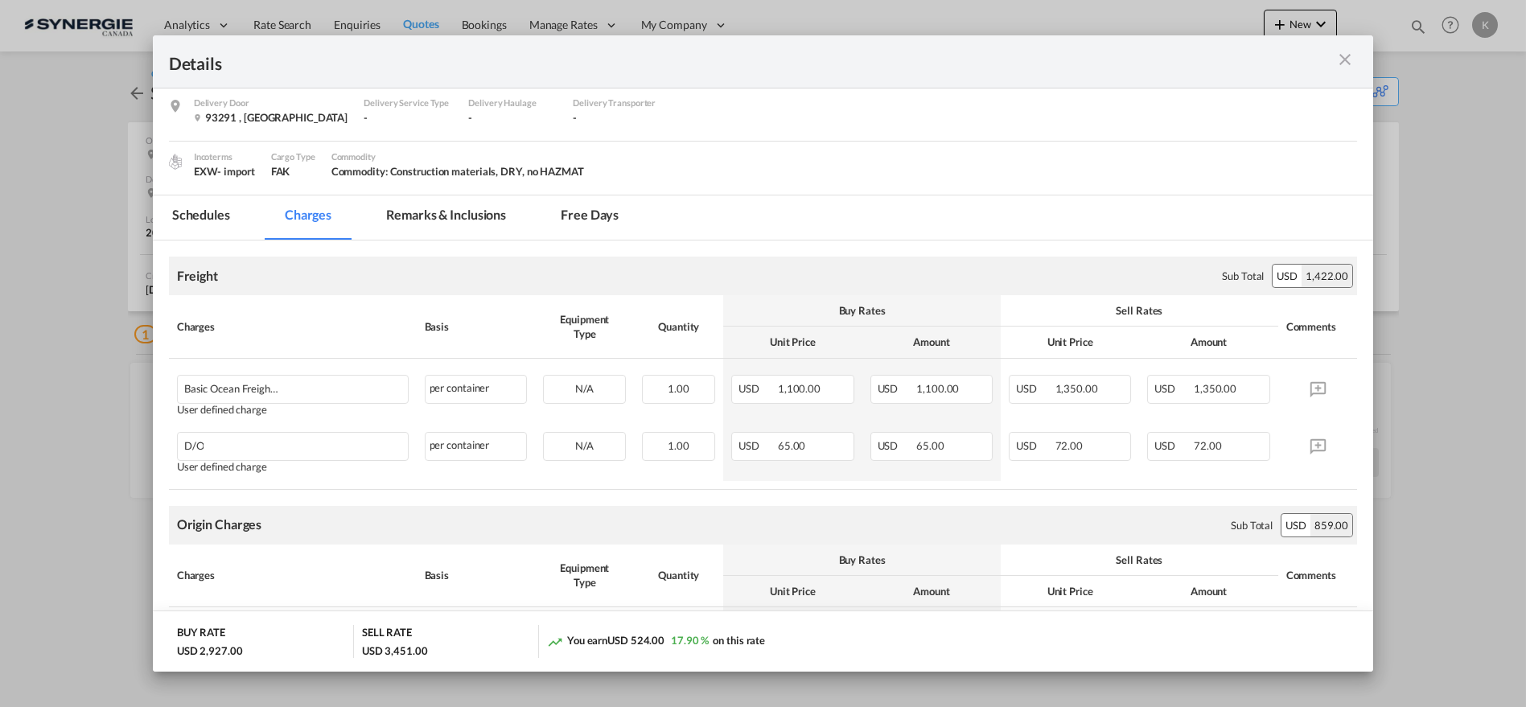
scroll to position [328, 0]
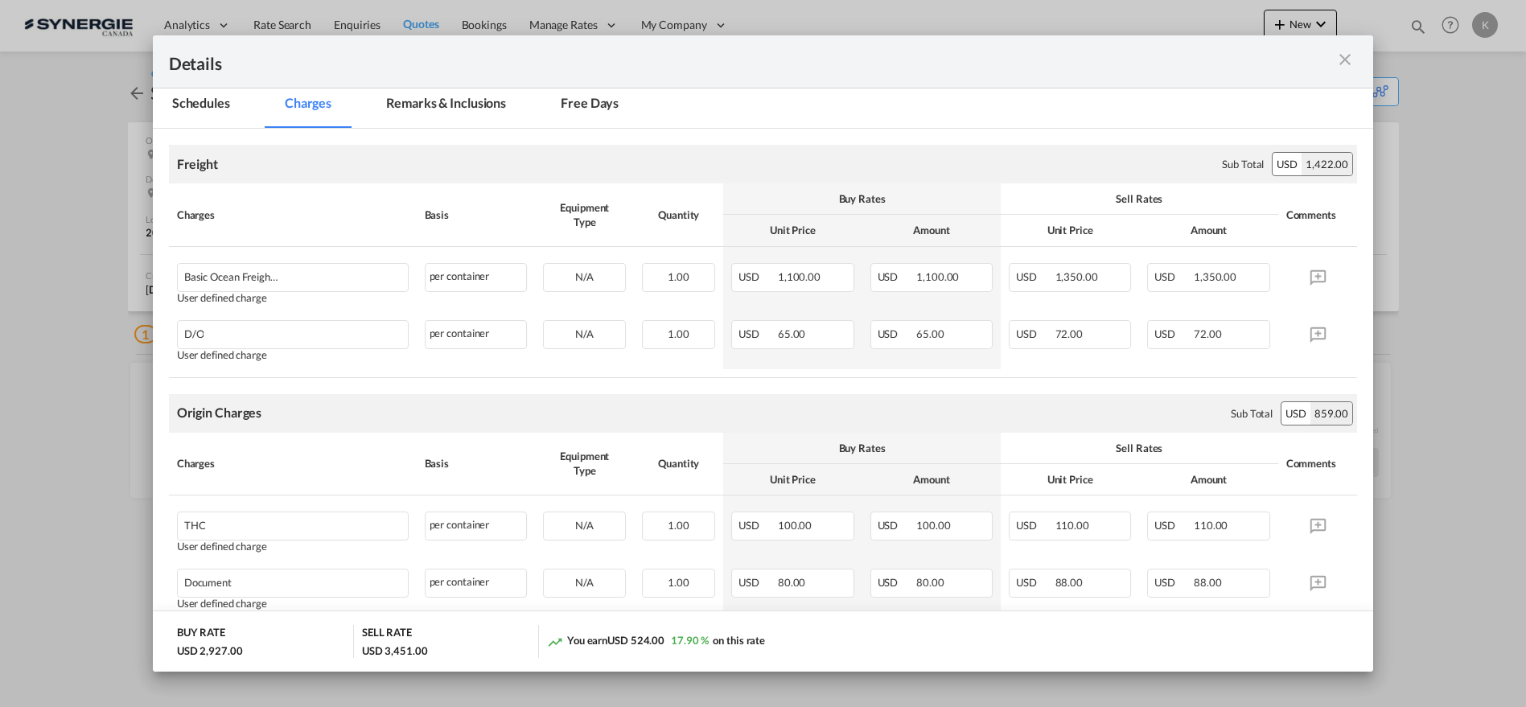
click at [1341, 50] on md-icon "icon-close m-3 fg-AAA8AD cursor" at bounding box center [1345, 59] width 19 height 19
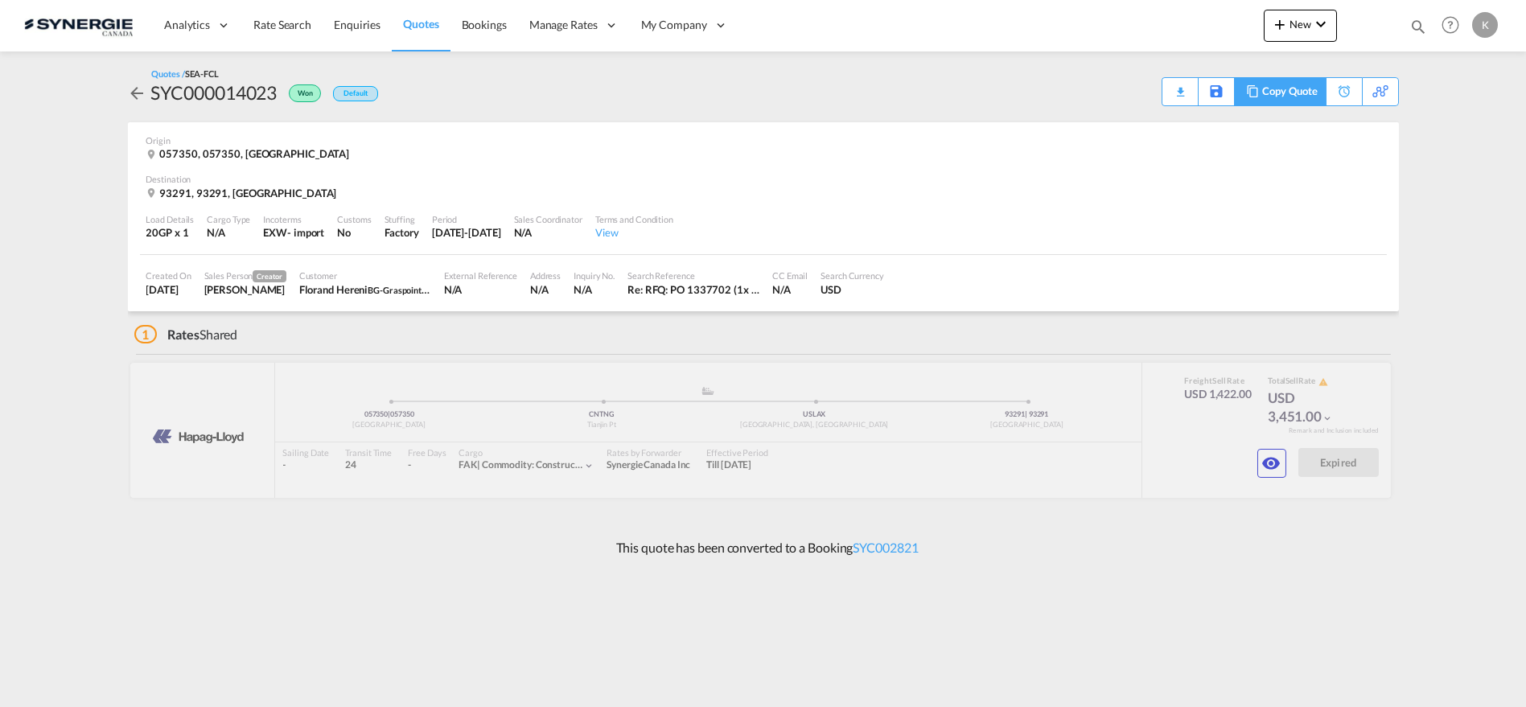
click at [1310, 84] on div "Copy Quote" at bounding box center [1290, 91] width 55 height 27
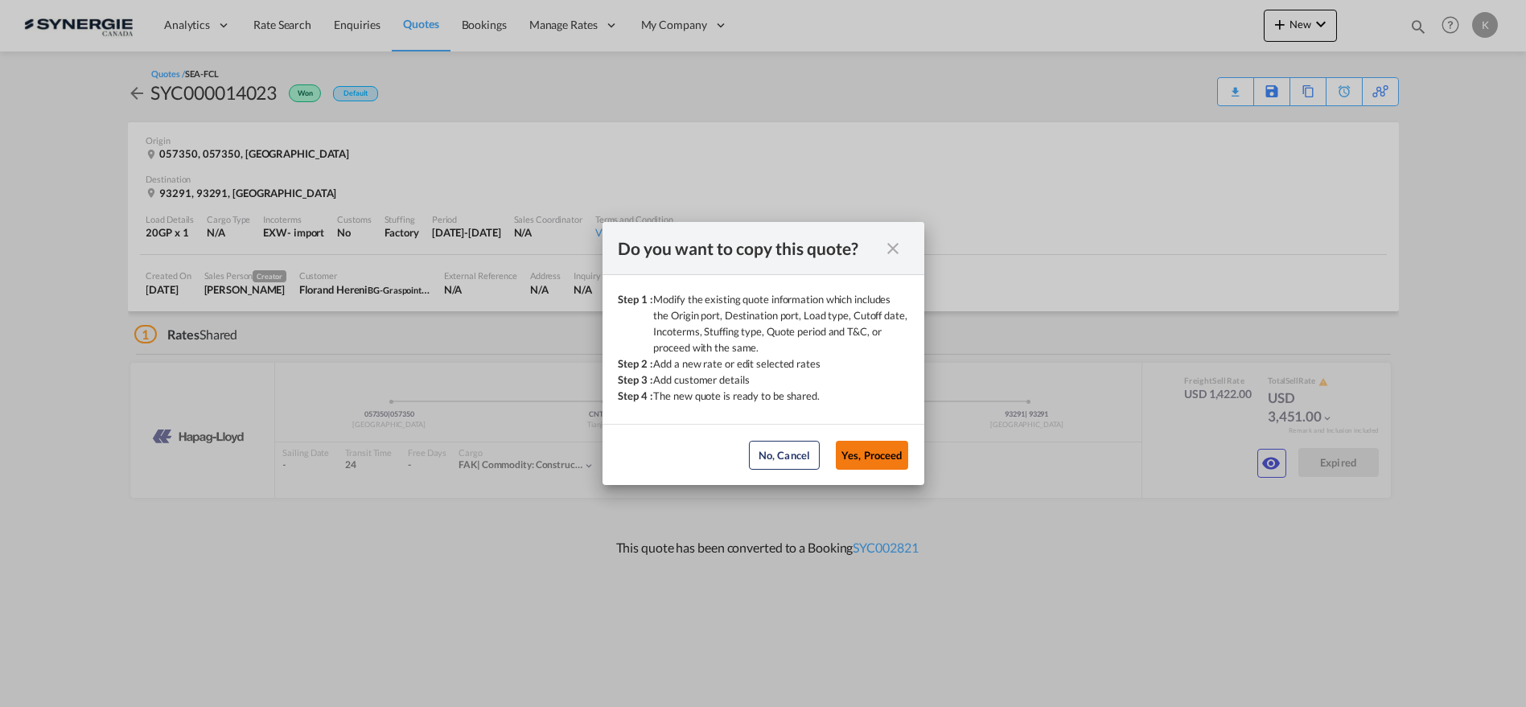
click at [890, 449] on button "Yes, Proceed" at bounding box center [872, 455] width 72 height 29
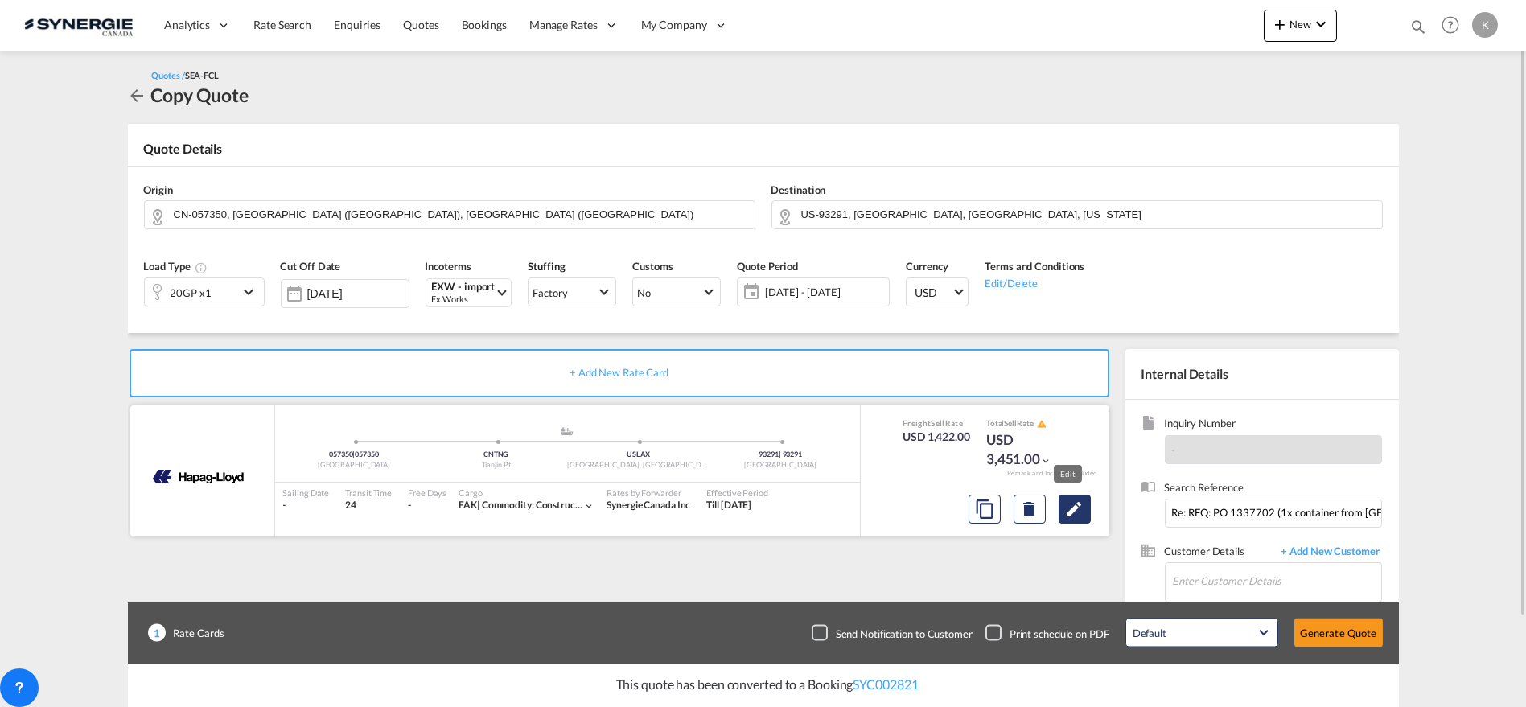
click at [1066, 501] on md-icon "Edit" at bounding box center [1074, 509] width 19 height 19
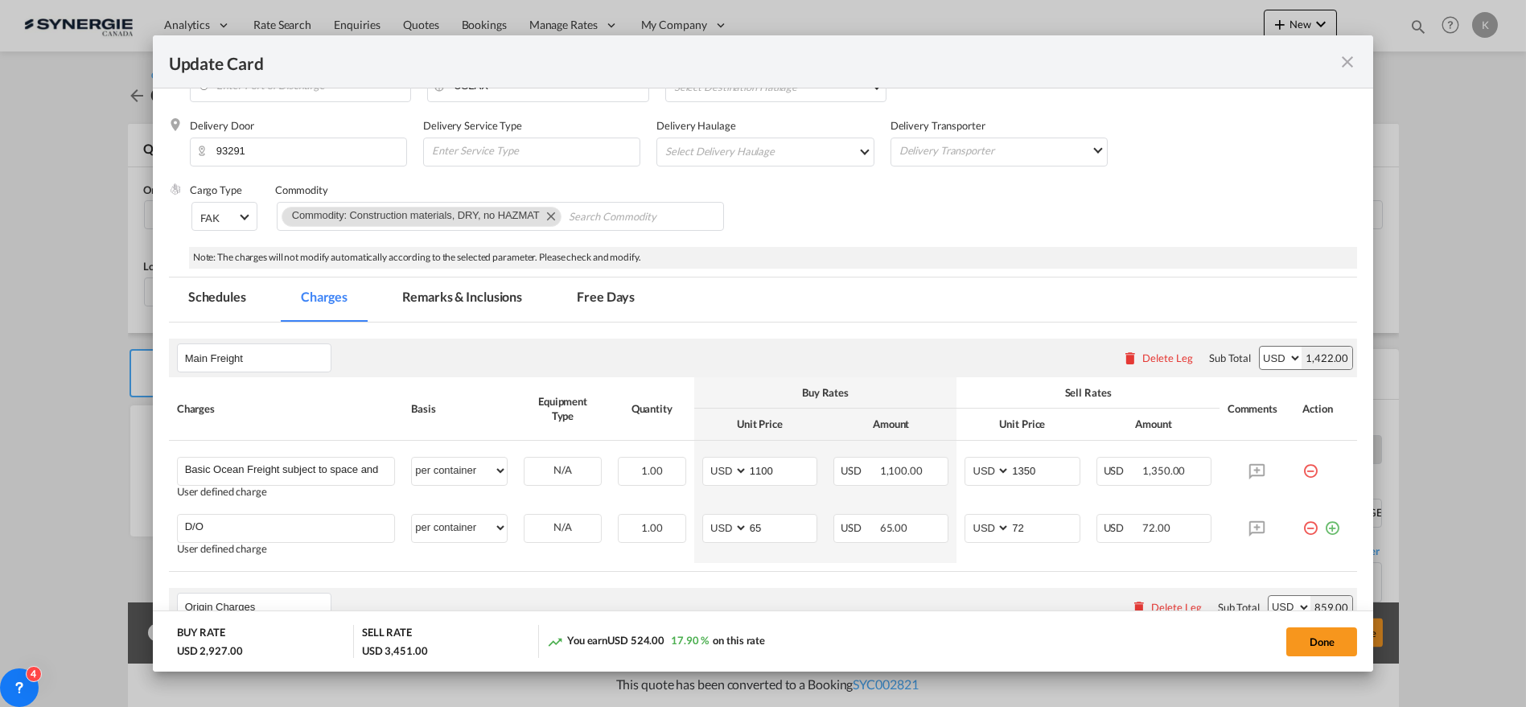
scroll to position [352, 0]
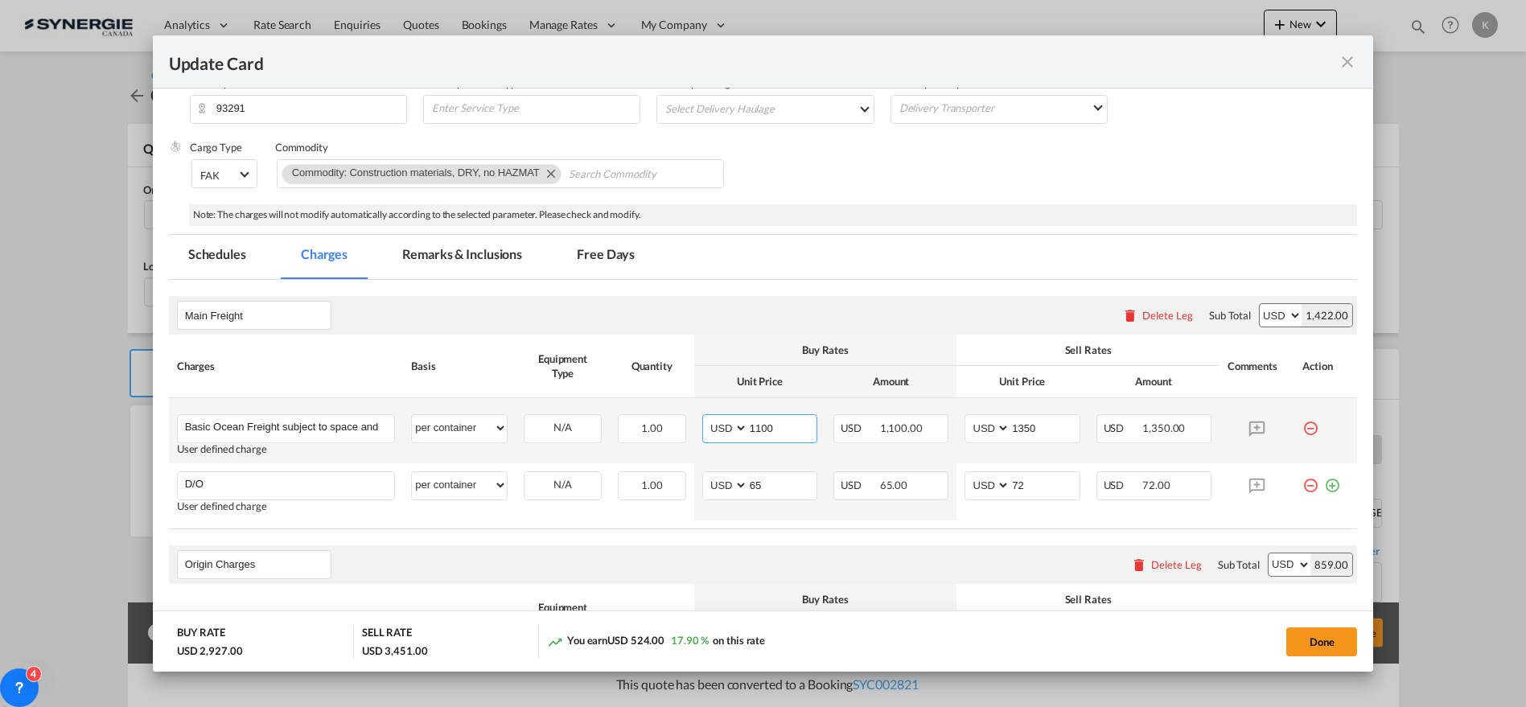
drag, startPoint x: 758, startPoint y: 432, endPoint x: 712, endPoint y: 436, distance: 46.0
click at [712, 436] on md-input-container "AED AFN ALL AMD ANG AOA ARS AUD AWG AZN BAM BBD BDT BGN BHD BIF BMD BND BOB BRL…" at bounding box center [759, 428] width 115 height 29
type input "1550"
type input "1800"
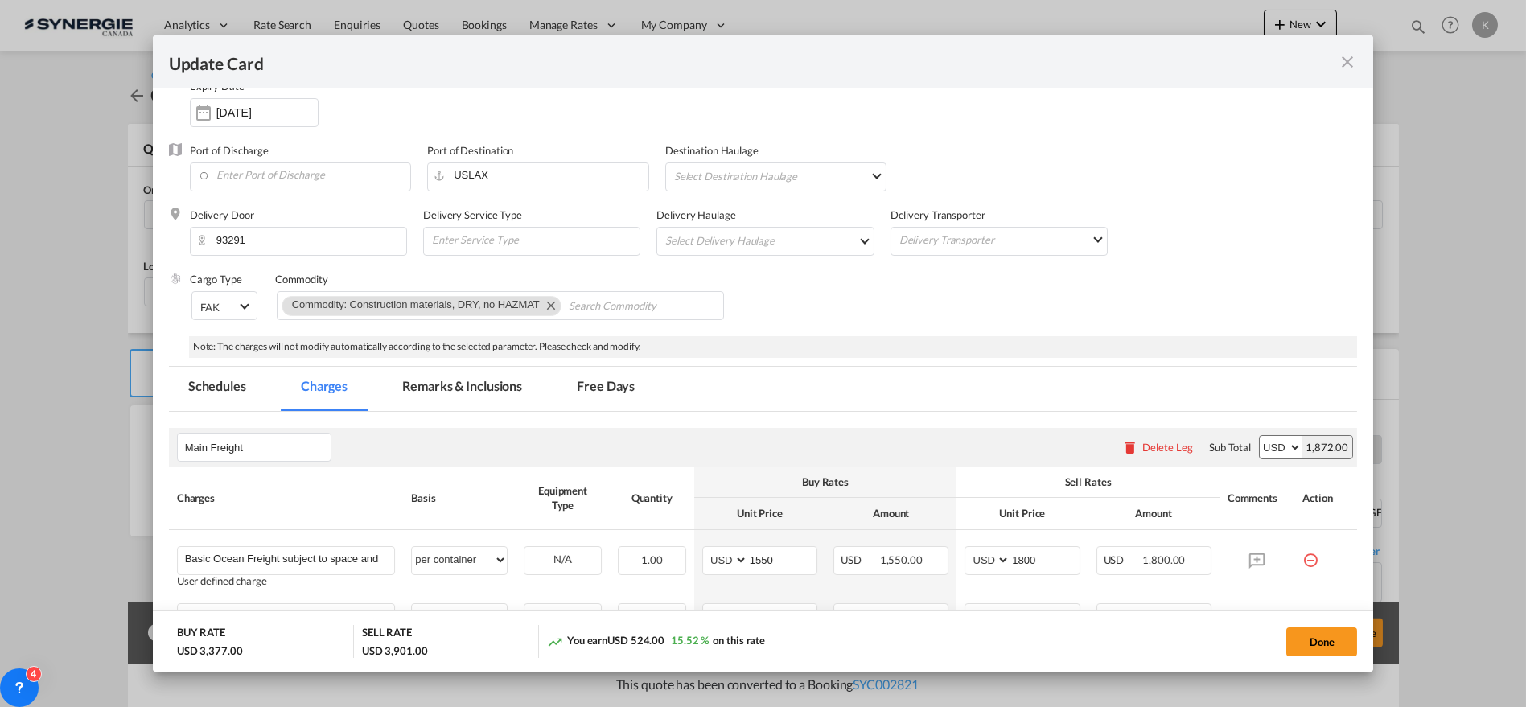
scroll to position [28, 0]
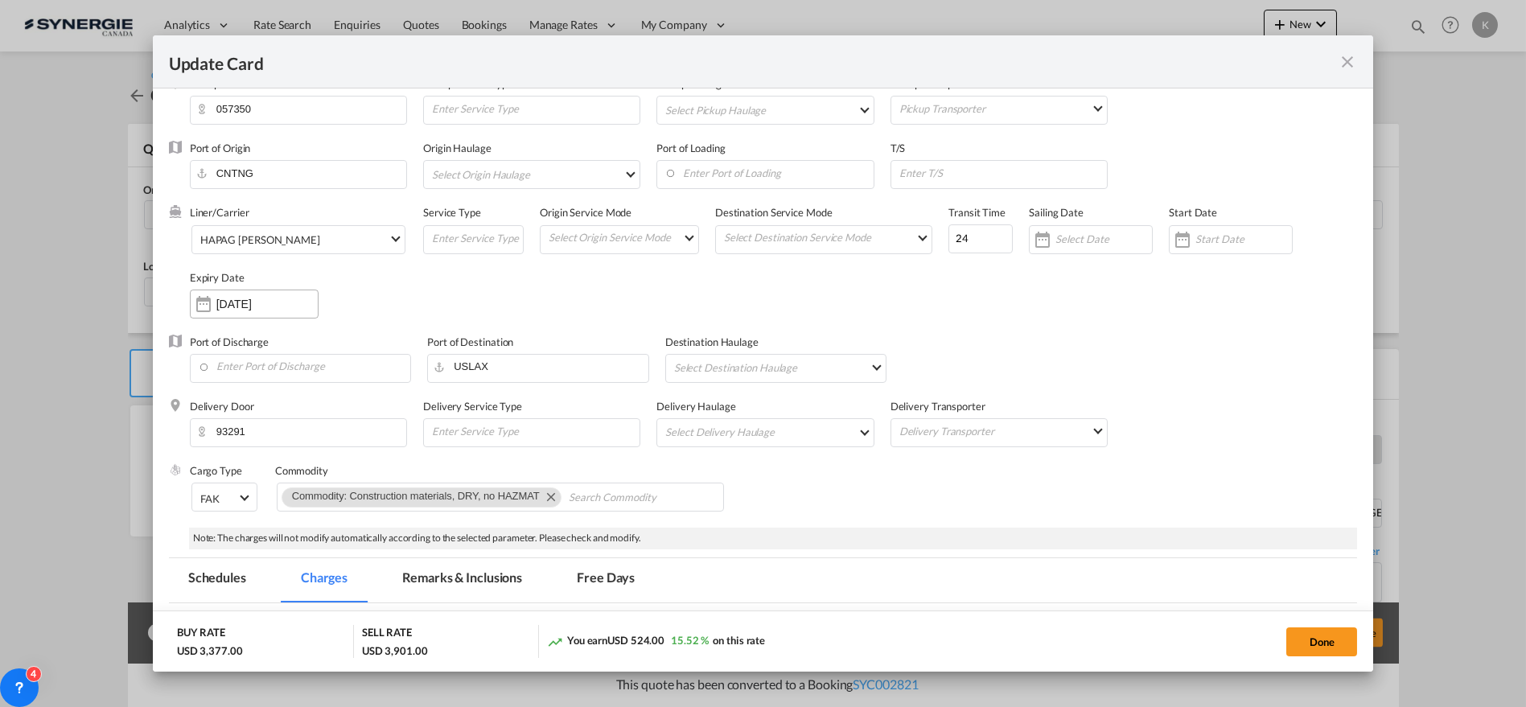
click at [264, 306] on input "10 Sep 2025" at bounding box center [266, 304] width 101 height 13
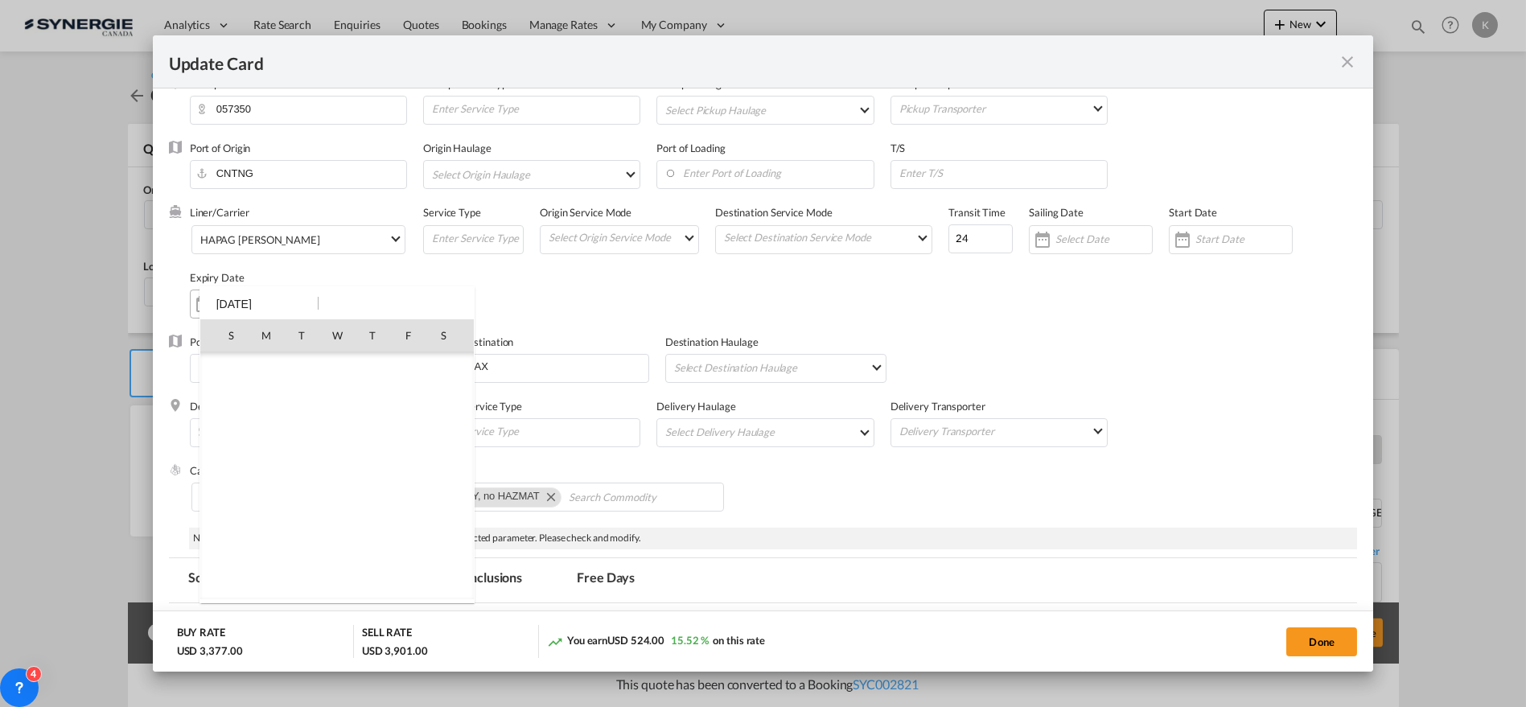
scroll to position [372743, 0]
click at [239, 479] on span "14" at bounding box center [231, 476] width 32 height 32
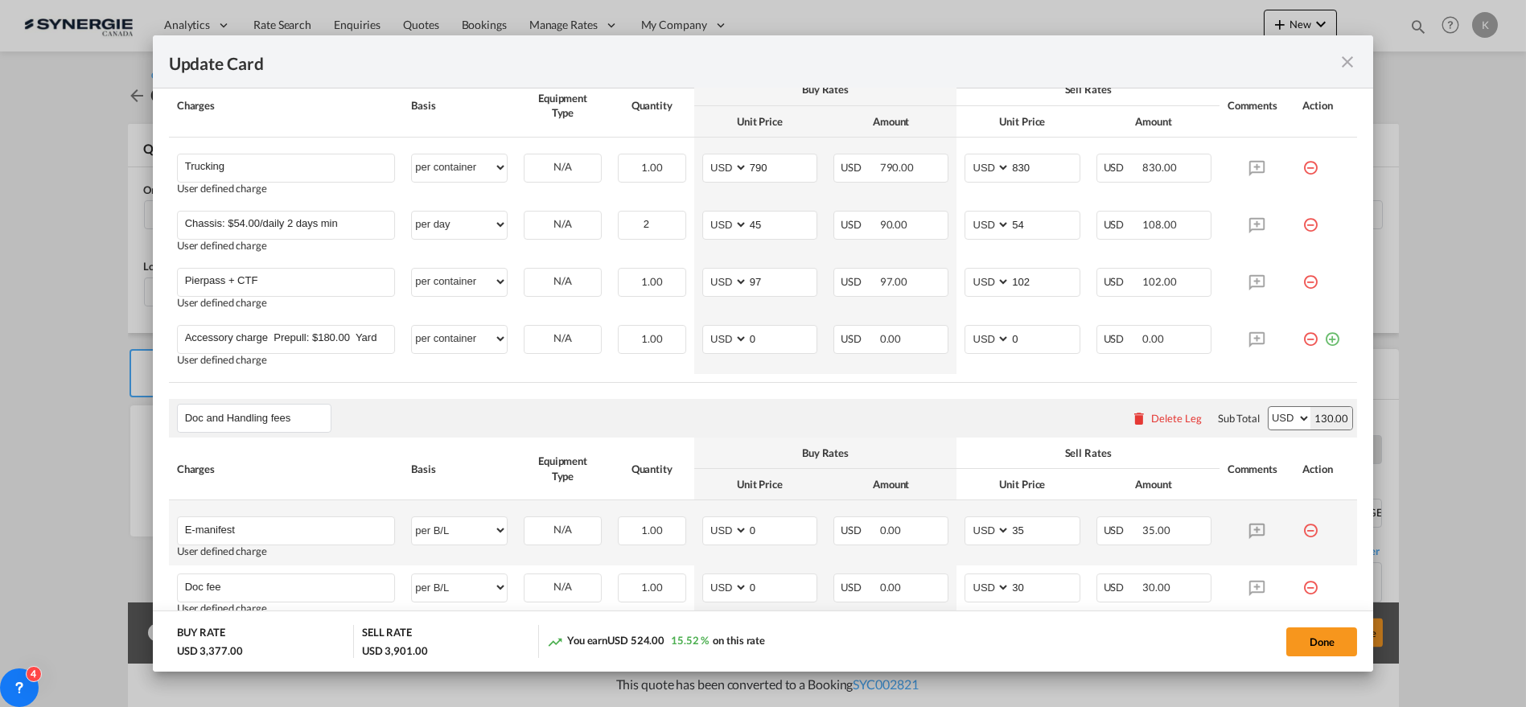
scroll to position [1633, 0]
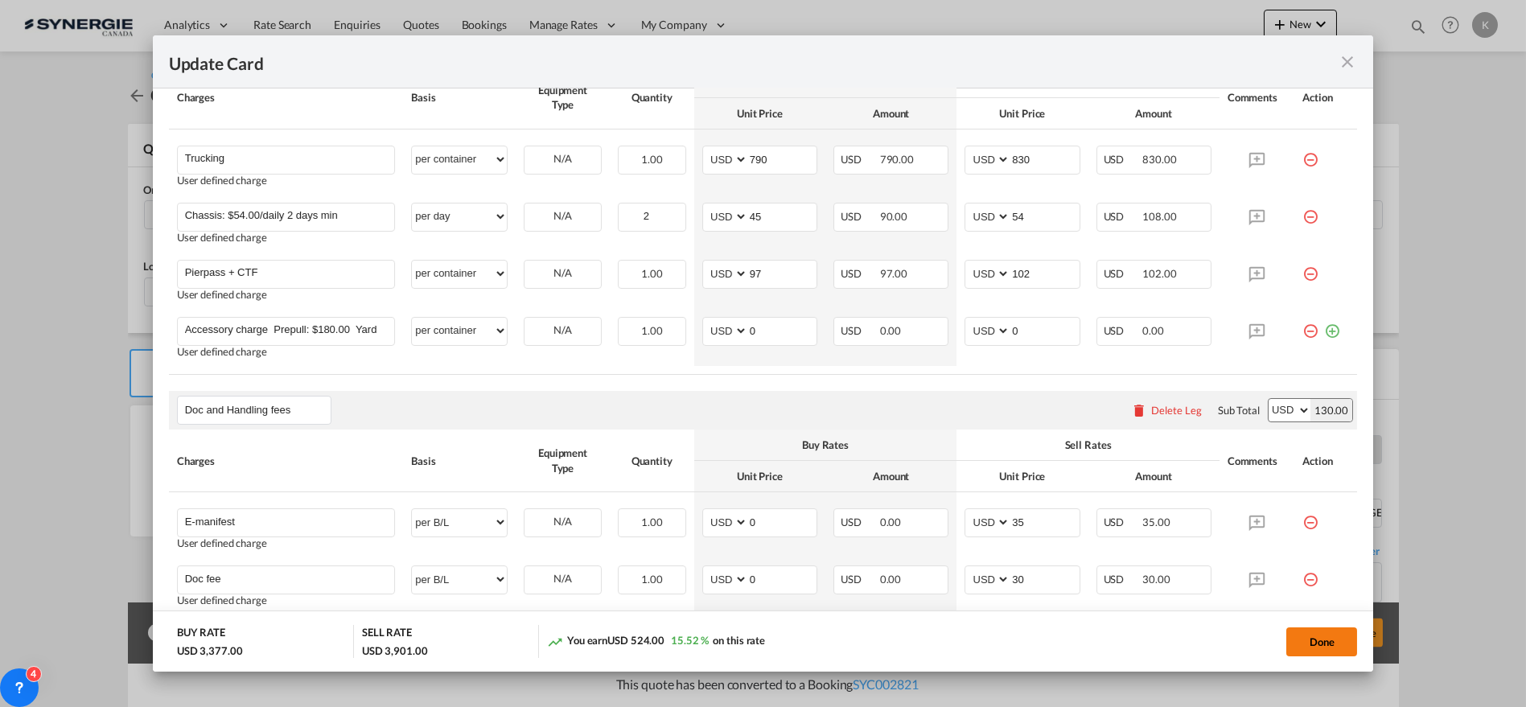
click at [1308, 642] on button "Done" at bounding box center [1322, 642] width 71 height 29
type input "13 Sep 2025"
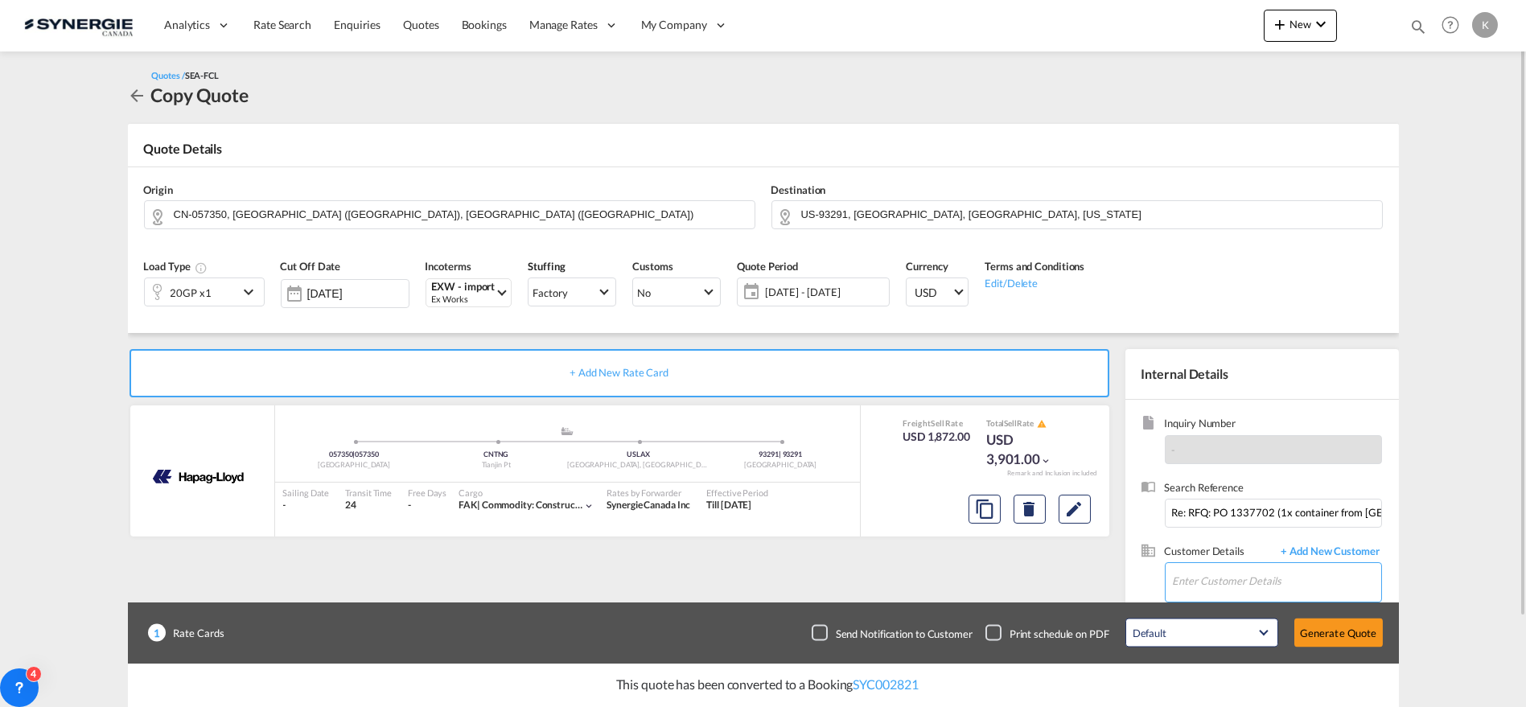
click at [1221, 577] on input "Enter Customer Details" at bounding box center [1277, 581] width 208 height 36
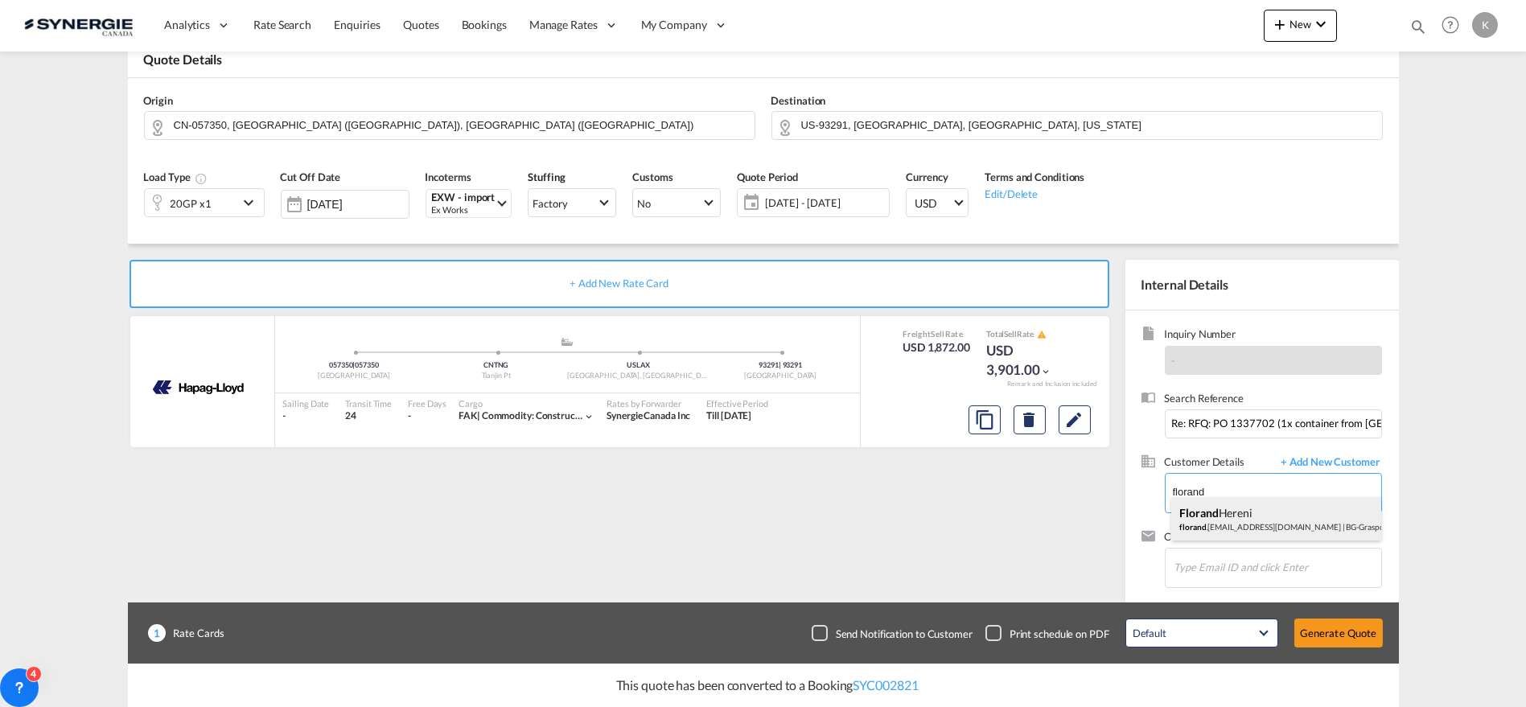
click at [1248, 509] on div "Florand Hereni florand .hereni@bg-graspointner.com | BG-Graspointner Inc." at bounding box center [1277, 518] width 210 height 43
type input "BG-Graspointner Inc., Florand Hereni, florand.hereni@bg-graspointner.com"
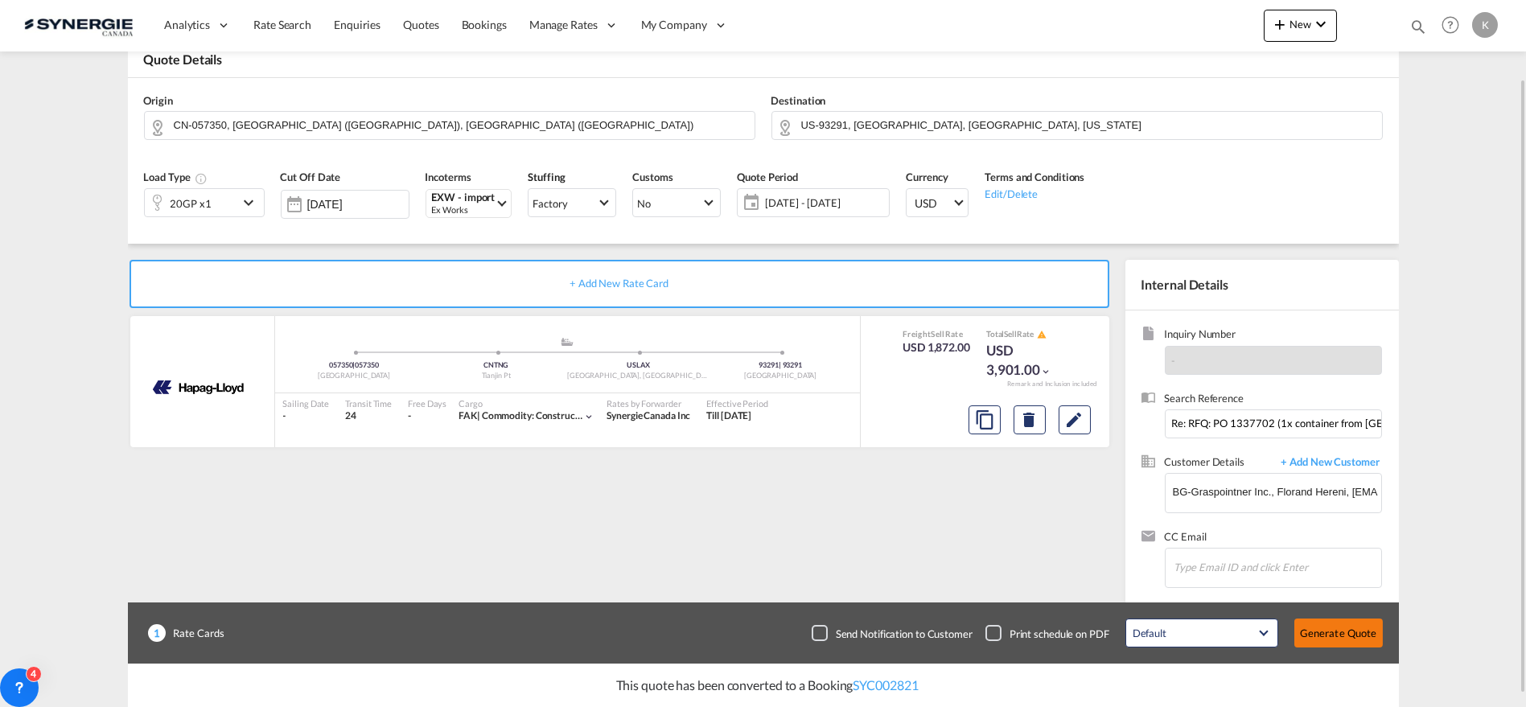
click at [1340, 632] on button "Generate Quote" at bounding box center [1339, 633] width 89 height 29
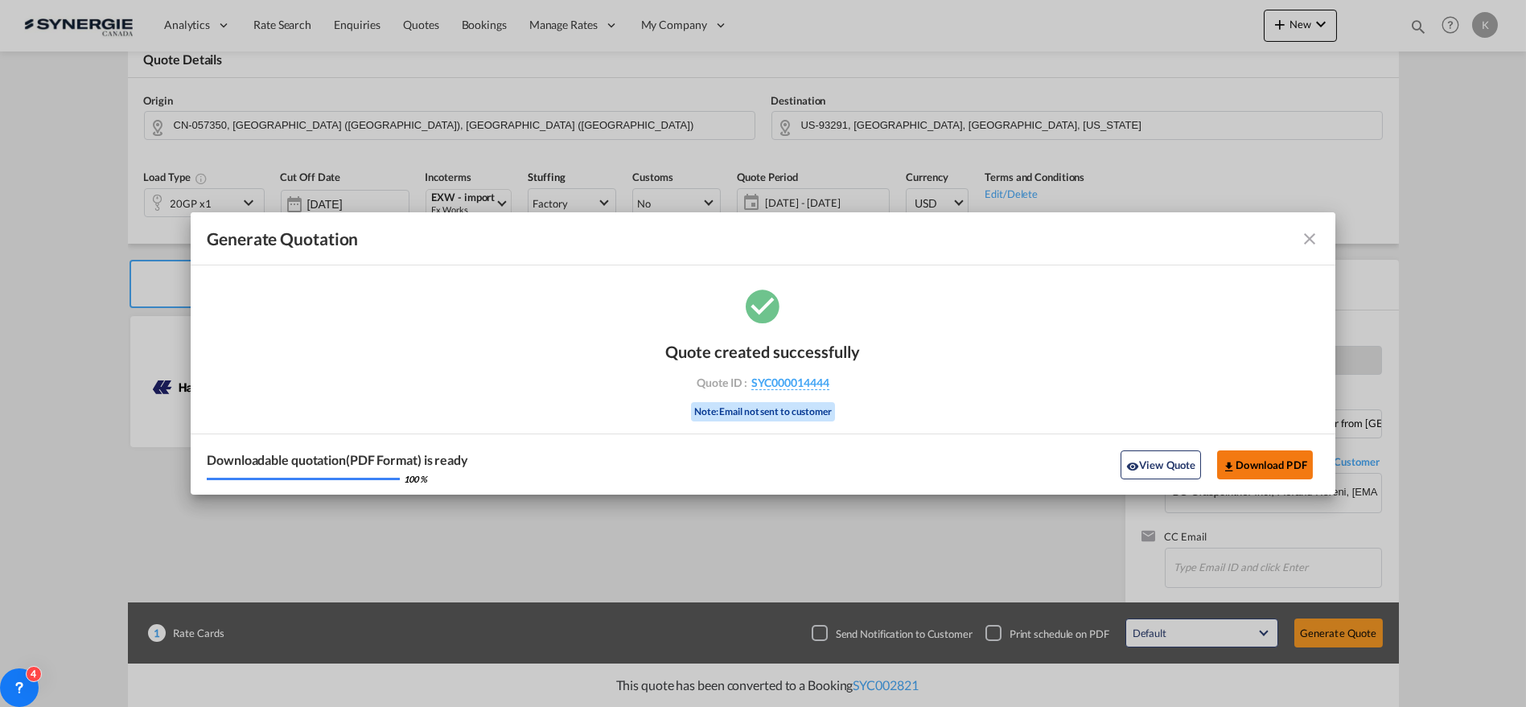
click at [1278, 460] on button "Download PDF" at bounding box center [1265, 465] width 96 height 29
